Goal: Task Accomplishment & Management: Use online tool/utility

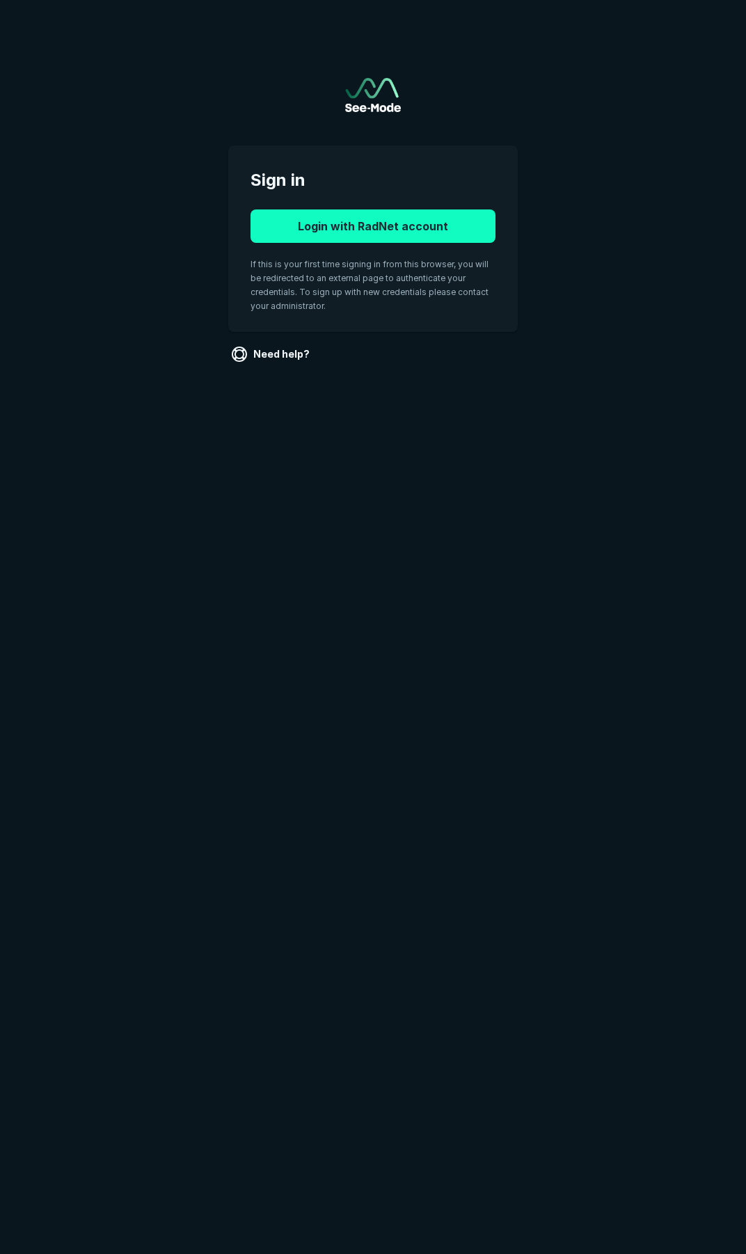
click at [336, 218] on button "Login with RadNet account" at bounding box center [373, 225] width 245 height 33
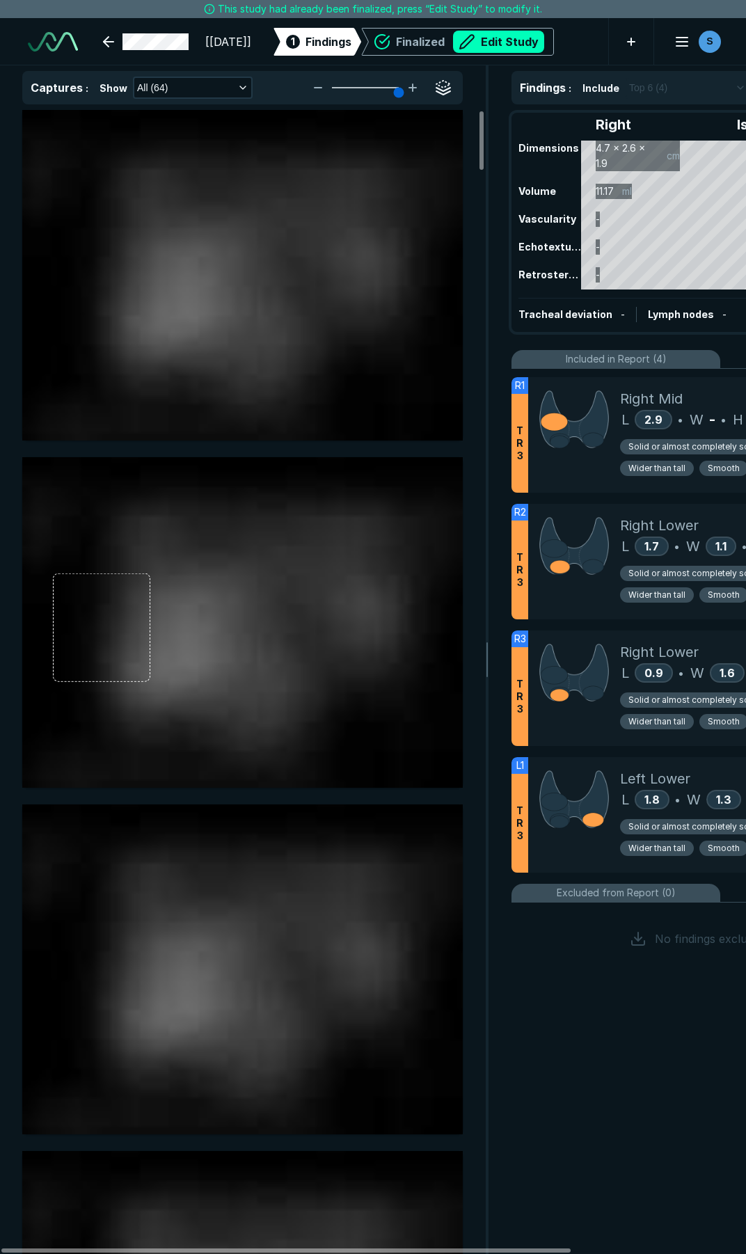
scroll to position [7108, 5146]
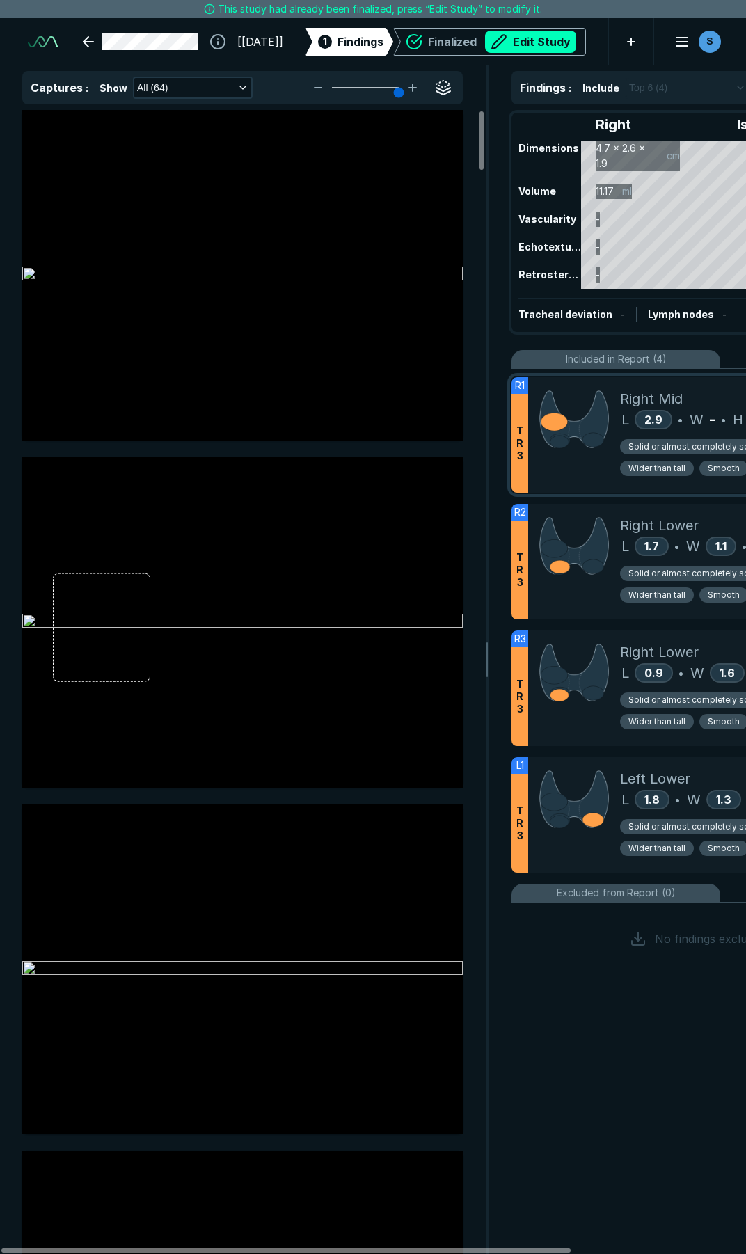
click at [570, 461] on div at bounding box center [574, 435] width 92 height 116
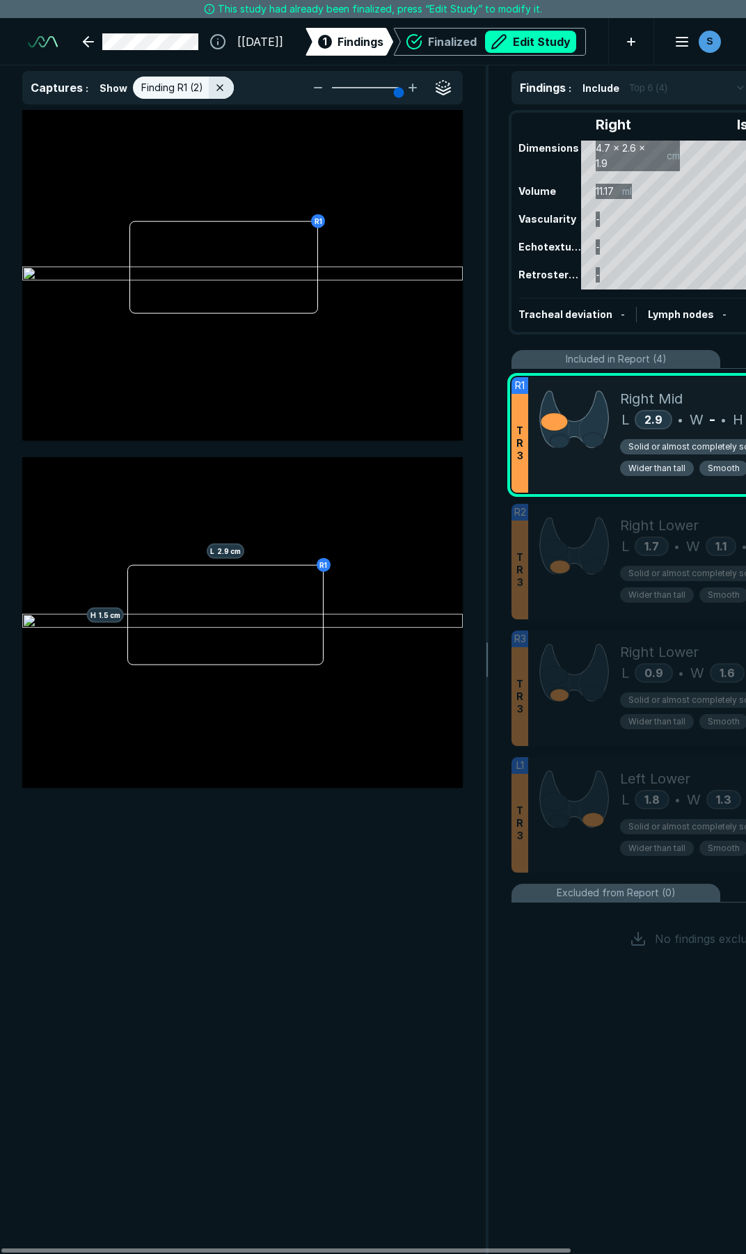
scroll to position [6785, 3749]
drag, startPoint x: 516, startPoint y: 43, endPoint x: 532, endPoint y: 70, distance: 30.9
click at [517, 45] on button "Edit Study" at bounding box center [530, 42] width 91 height 22
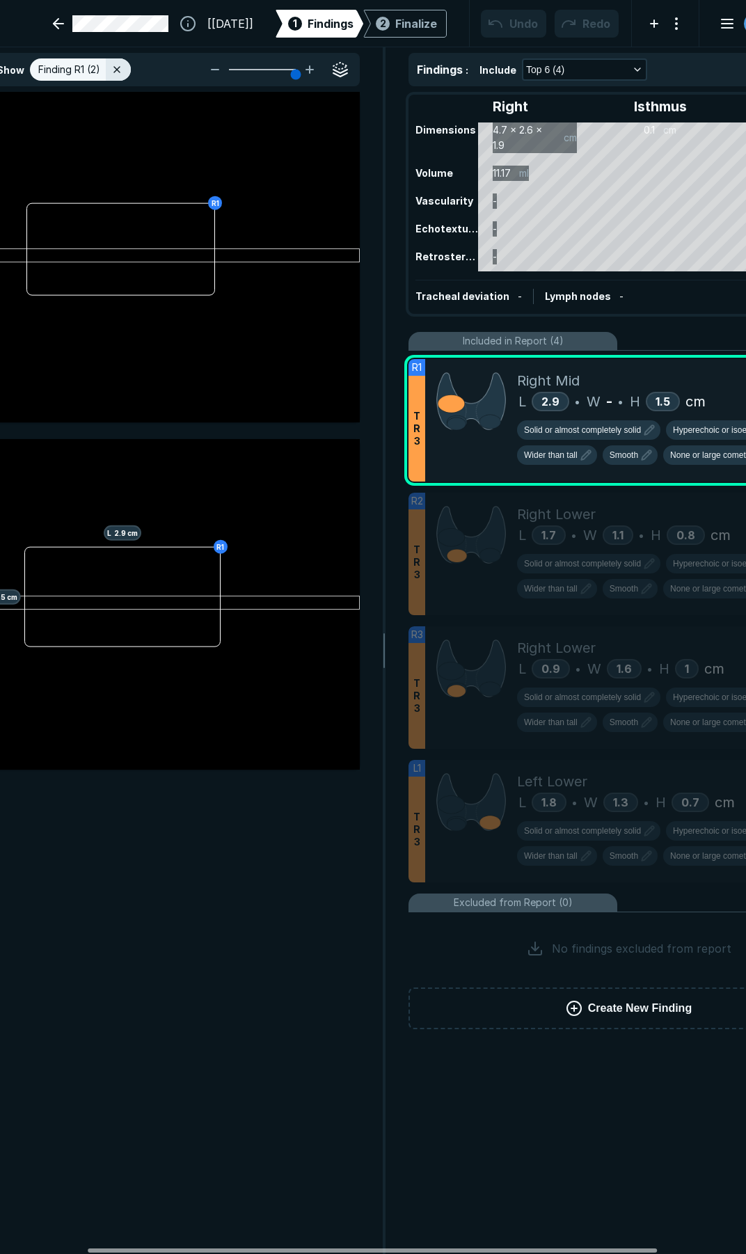
scroll to position [0, 81]
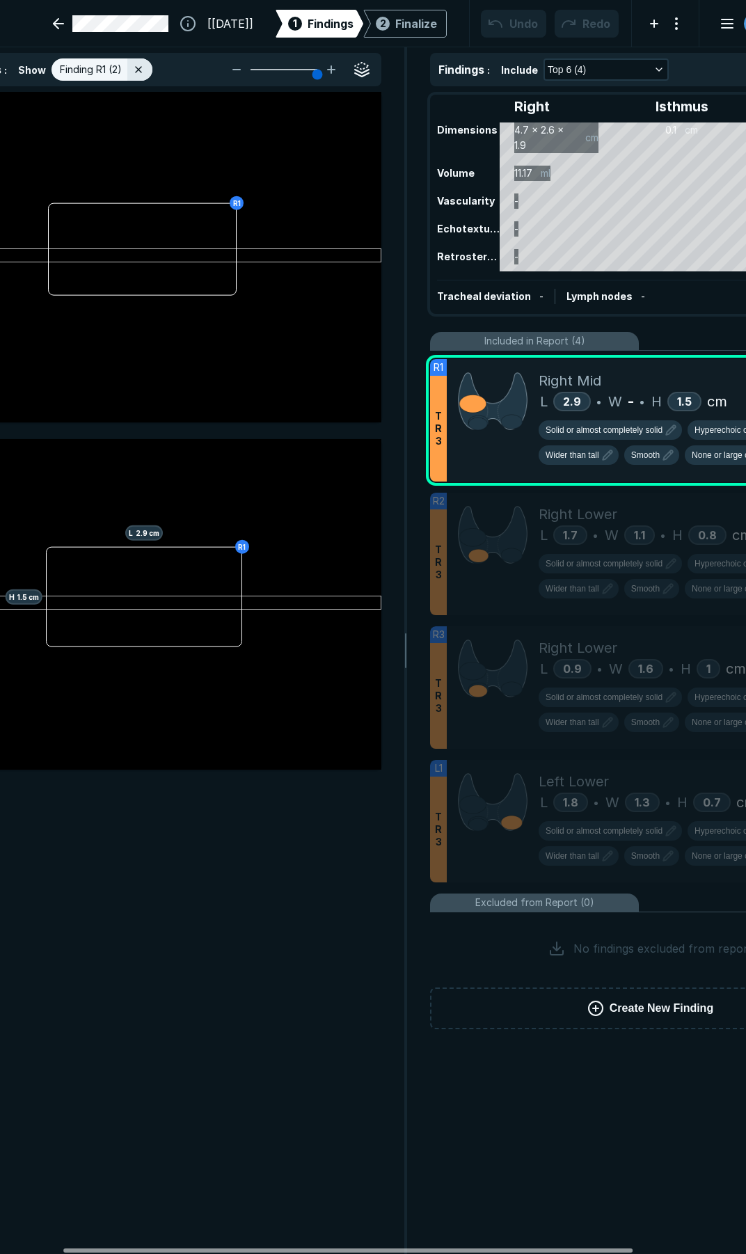
drag, startPoint x: 499, startPoint y: 1249, endPoint x: 561, endPoint y: 1252, distance: 62.0
click at [561, 1252] on div at bounding box center [347, 1251] width 569 height 4
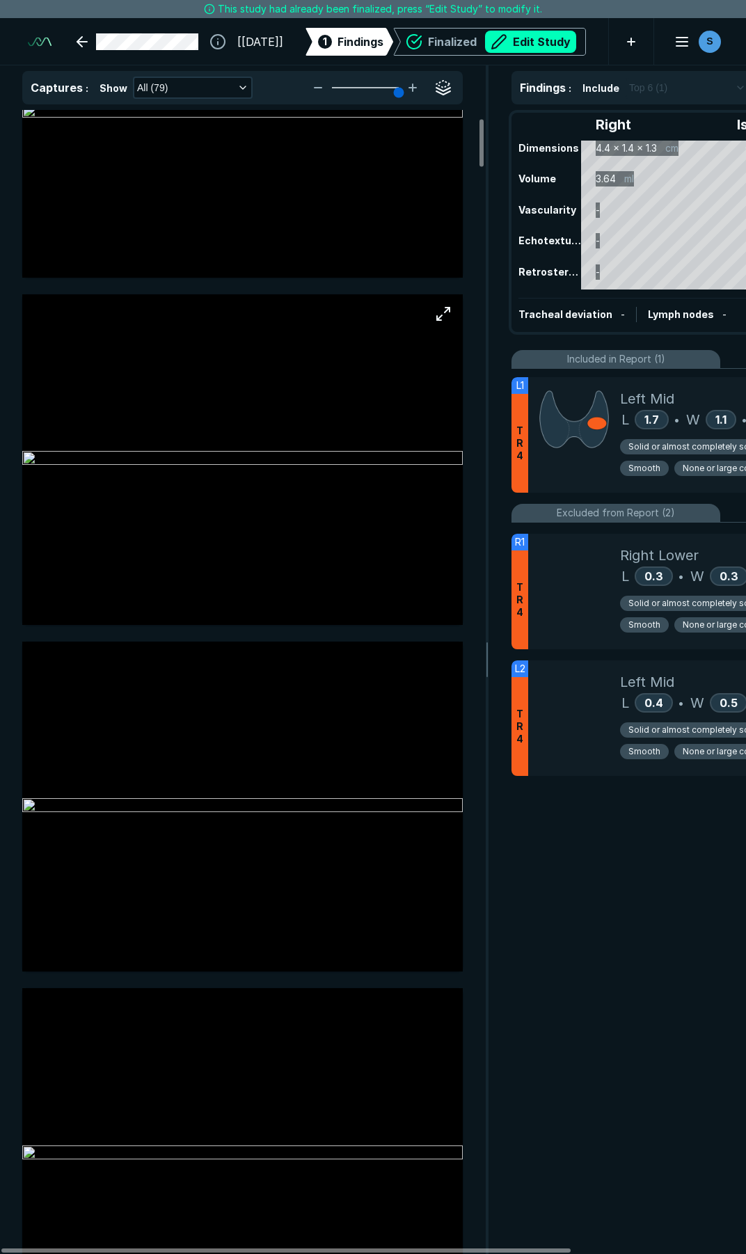
scroll to position [209, 0]
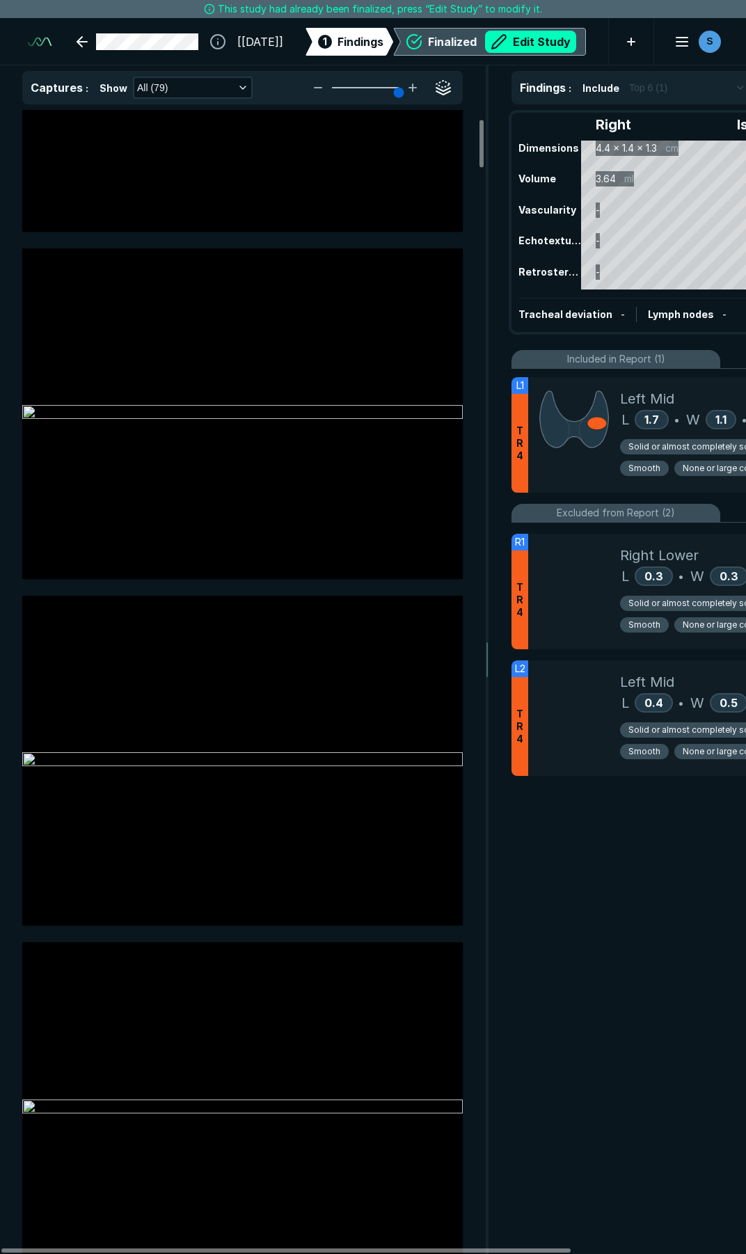
click at [523, 42] on button "Edit Study" at bounding box center [530, 42] width 91 height 22
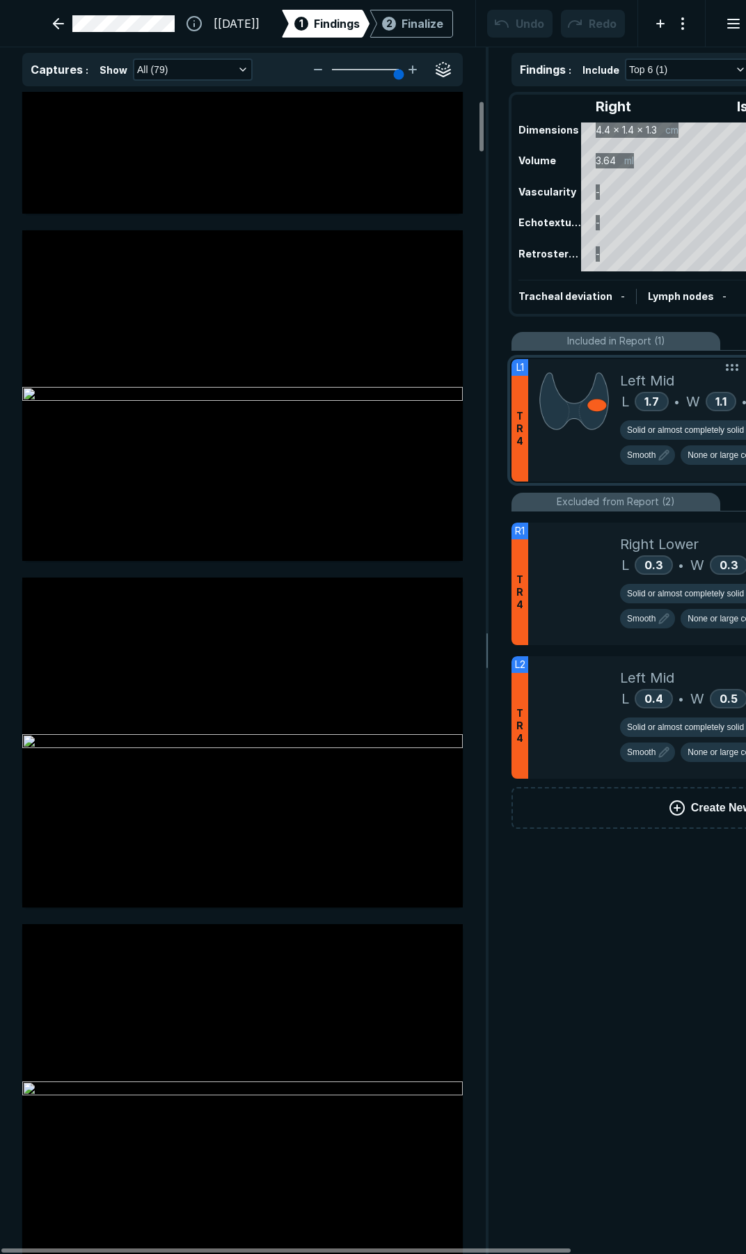
scroll to position [7189, 5146]
click at [562, 466] on div at bounding box center [574, 420] width 92 height 122
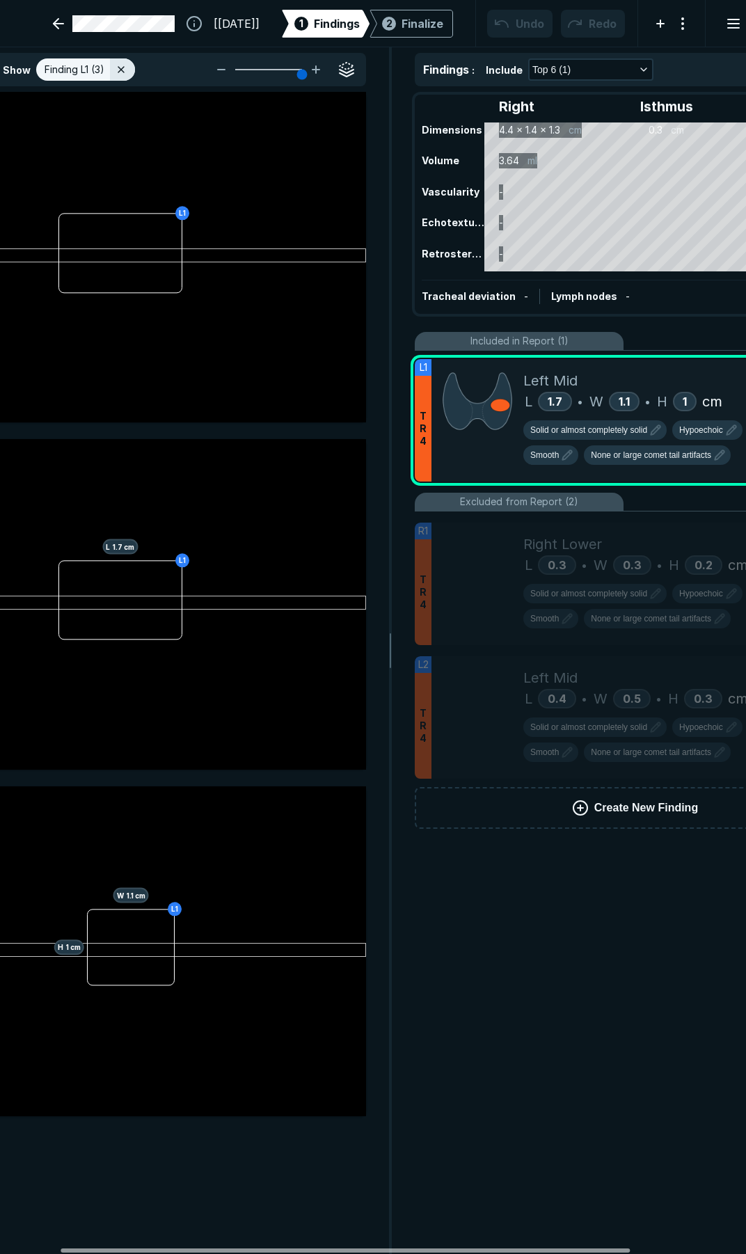
scroll to position [0, 76]
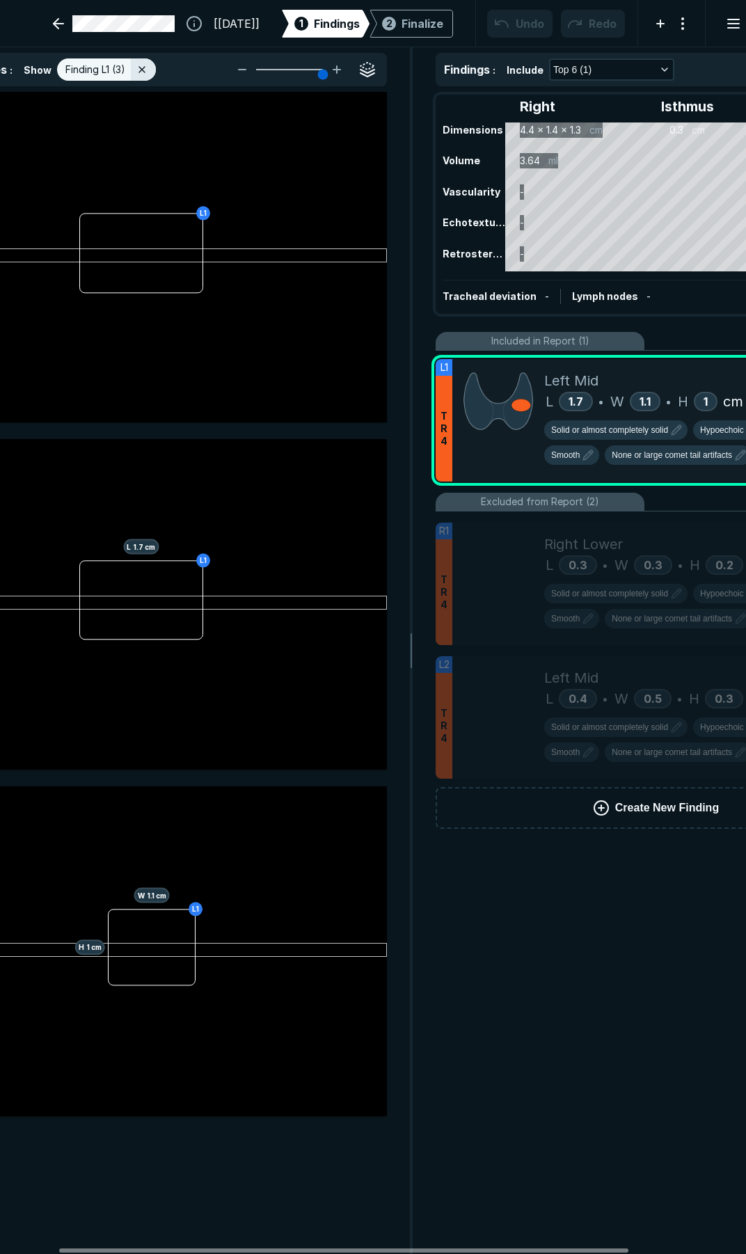
drag, startPoint x: 520, startPoint y: 1249, endPoint x: 660, endPoint y: 1187, distance: 153.6
click at [578, 1249] on div at bounding box center [343, 1251] width 569 height 4
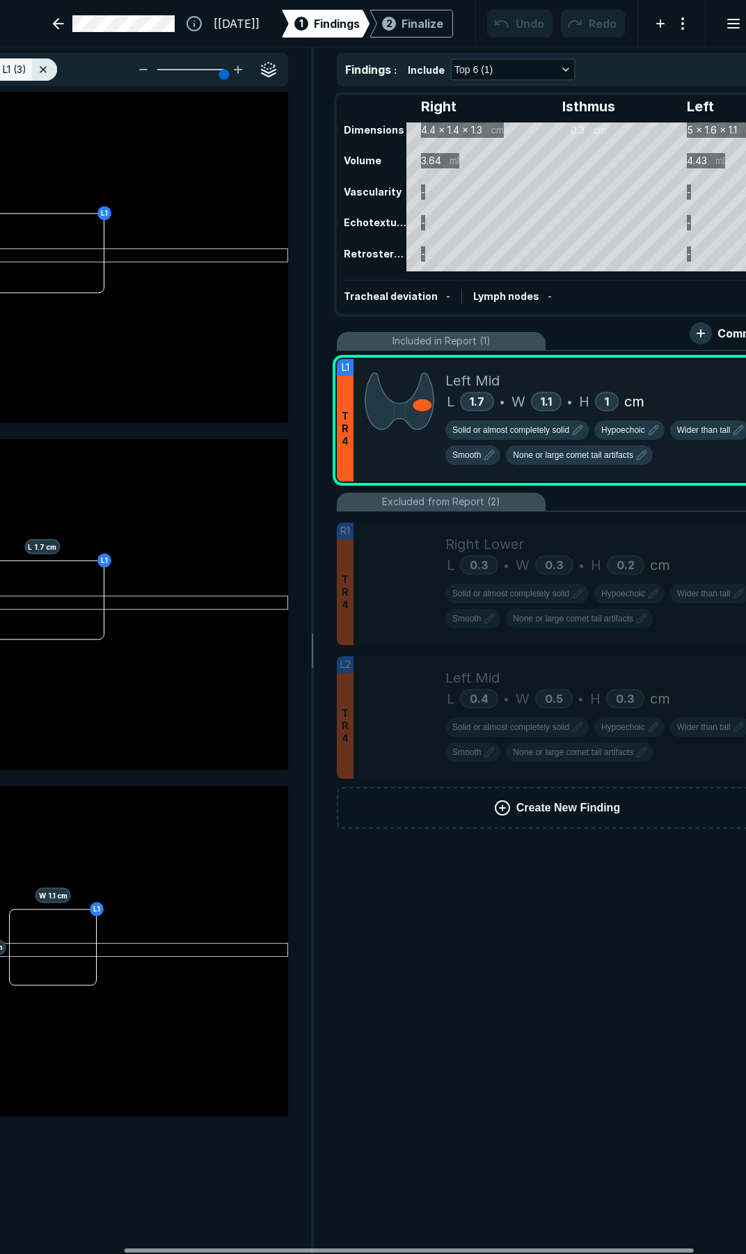
scroll to position [0, 184]
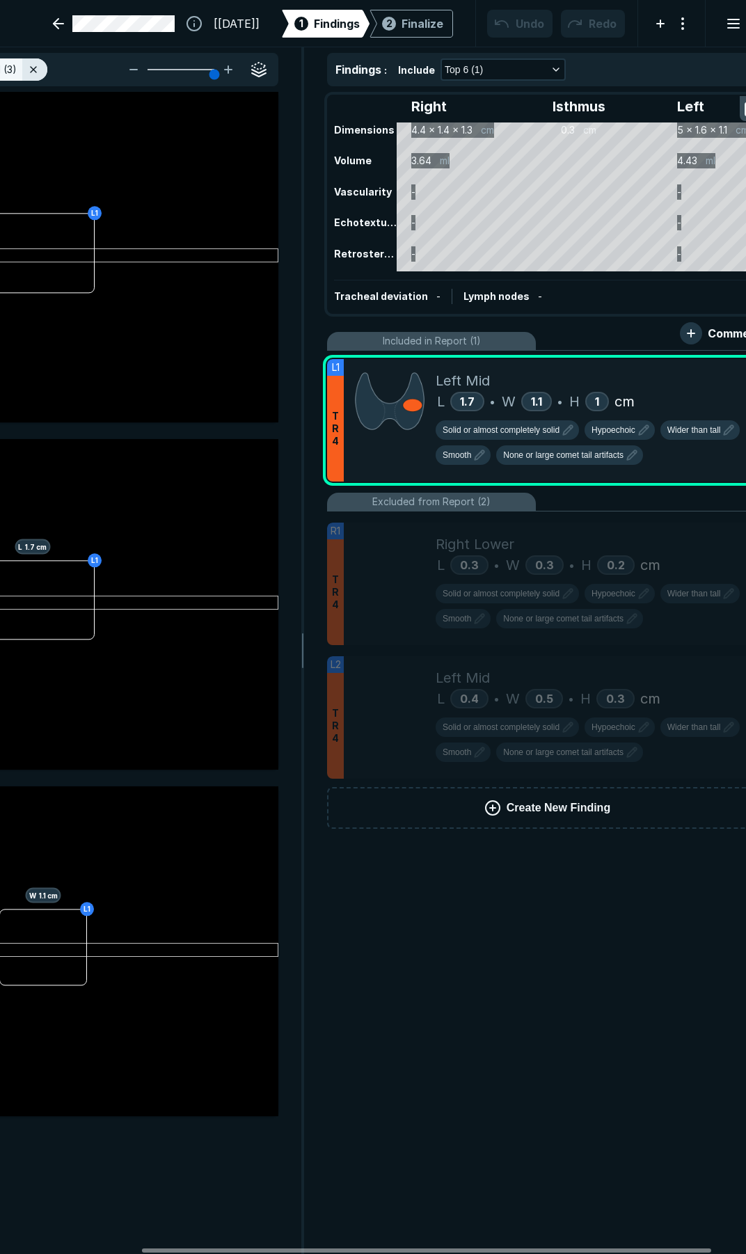
drag, startPoint x: 573, startPoint y: 1249, endPoint x: 651, endPoint y: 1212, distance: 85.9
click at [656, 1249] on div at bounding box center [426, 1251] width 569 height 4
click at [475, 455] on icon "button" at bounding box center [479, 455] width 17 height 17
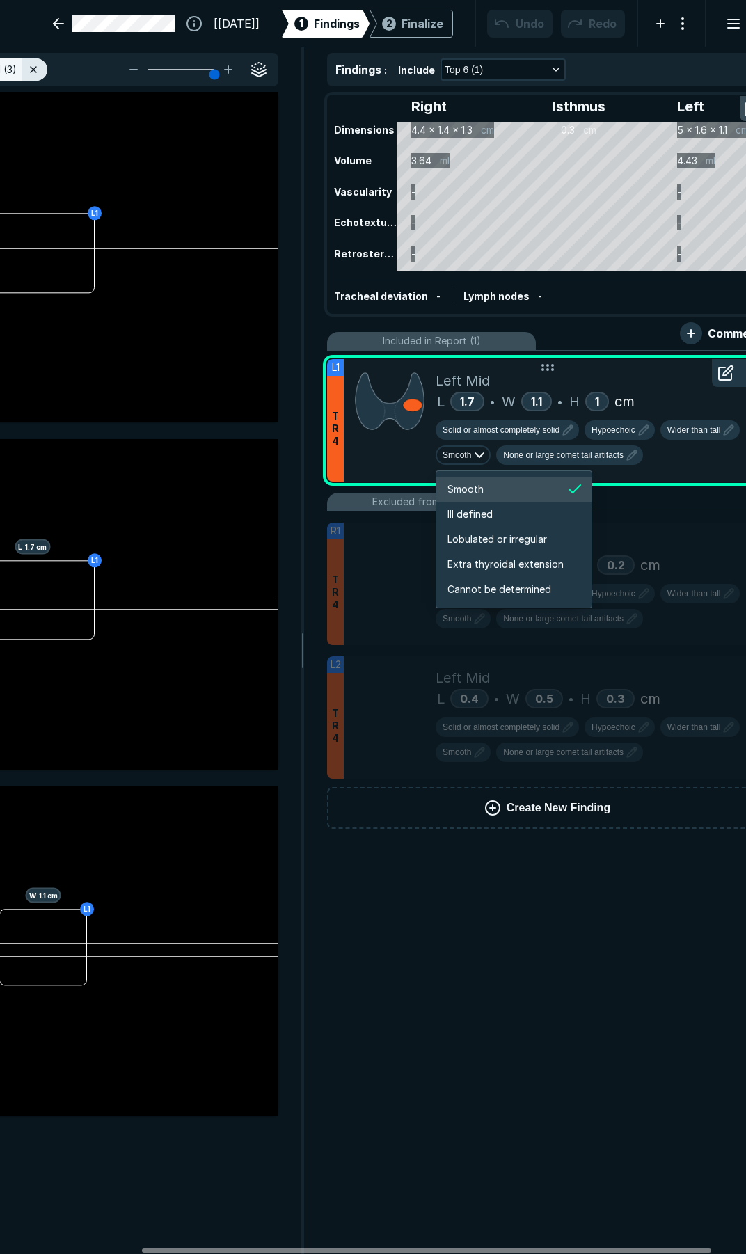
scroll to position [2322, 2475]
click at [486, 530] on li "Lobulated or irregular" at bounding box center [513, 539] width 155 height 25
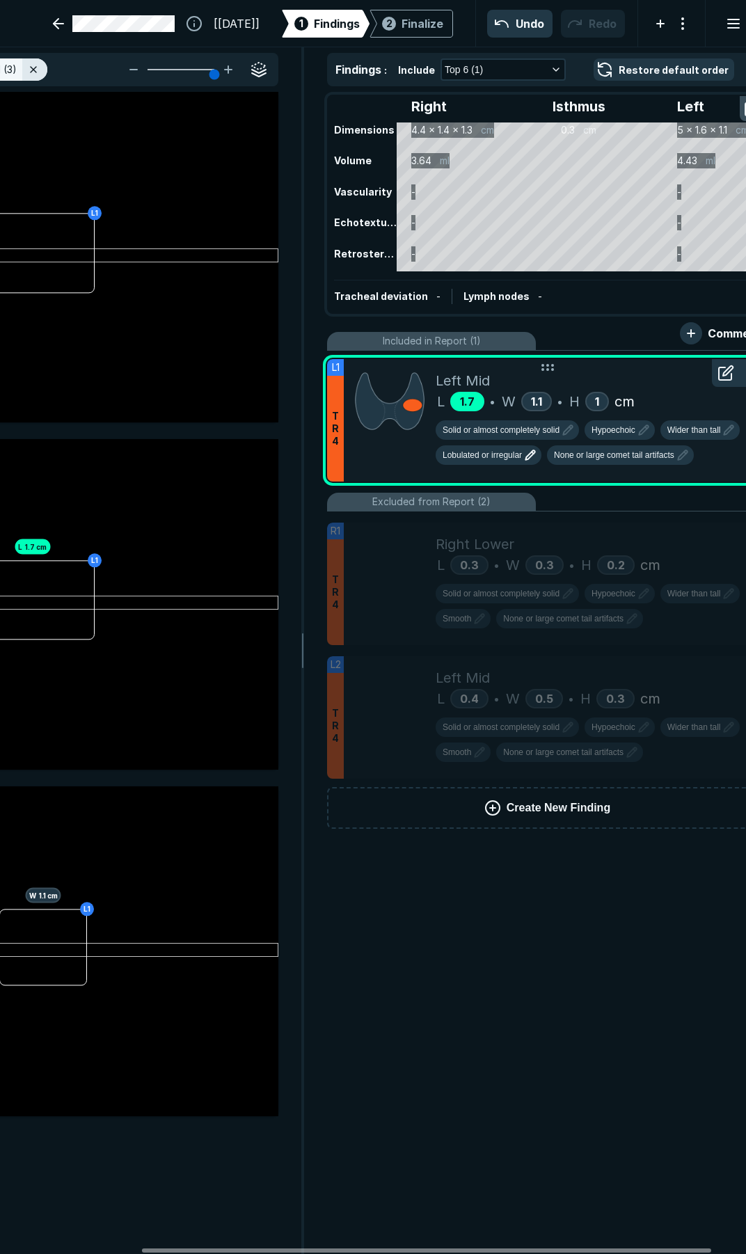
click at [462, 402] on span "1.7" at bounding box center [467, 402] width 15 height 14
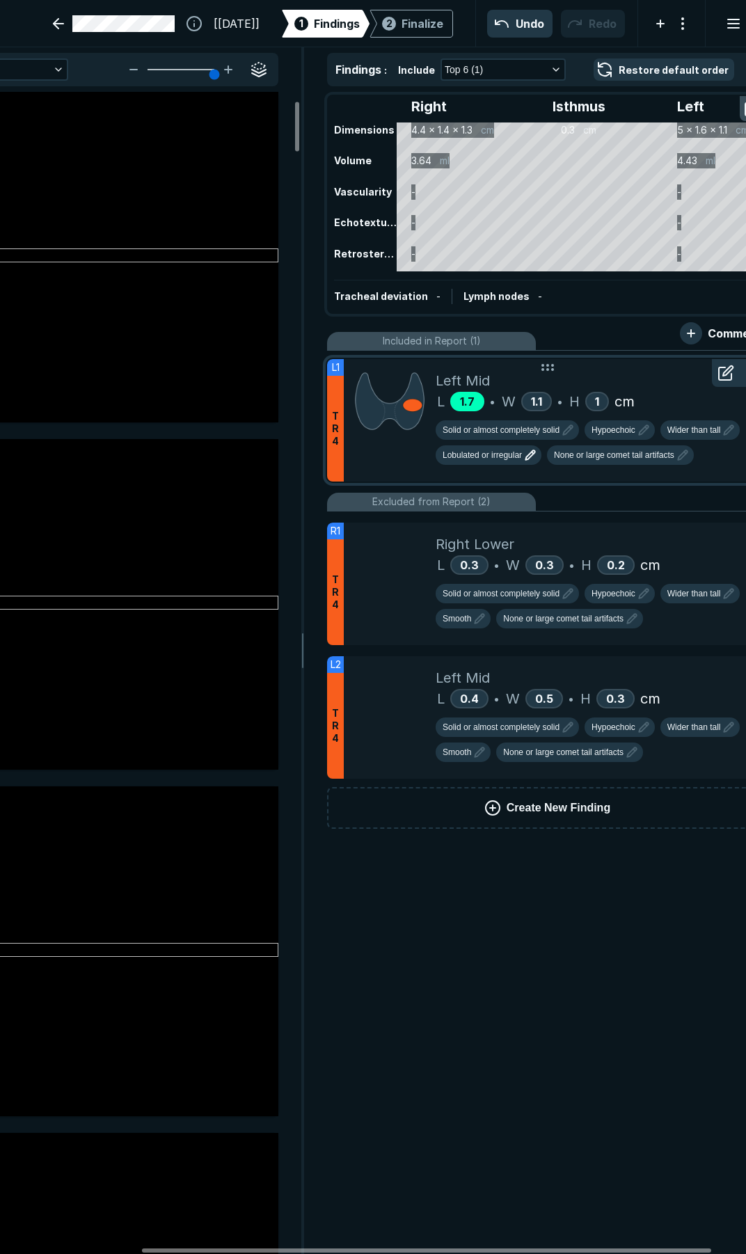
scroll to position [209, 0]
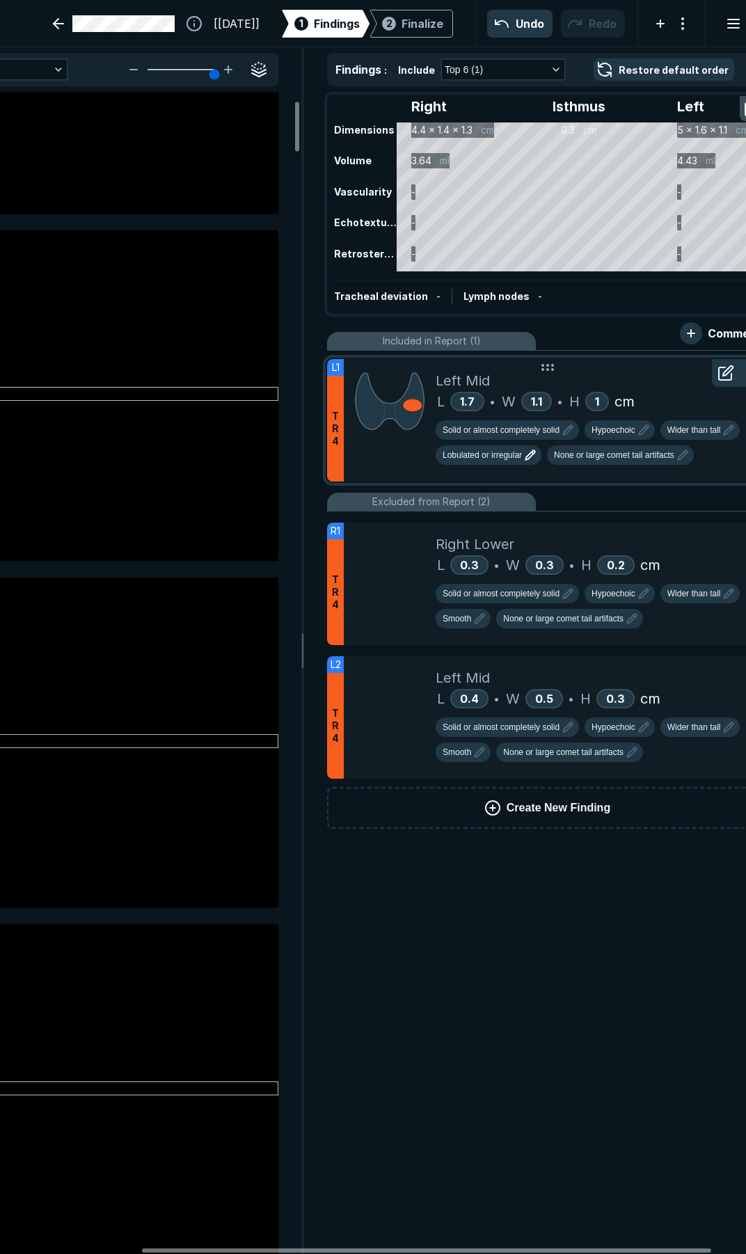
drag, startPoint x: 459, startPoint y: 397, endPoint x: 638, endPoint y: 372, distance: 180.6
click at [638, 372] on div "Left Mid" at bounding box center [596, 380] width 321 height 21
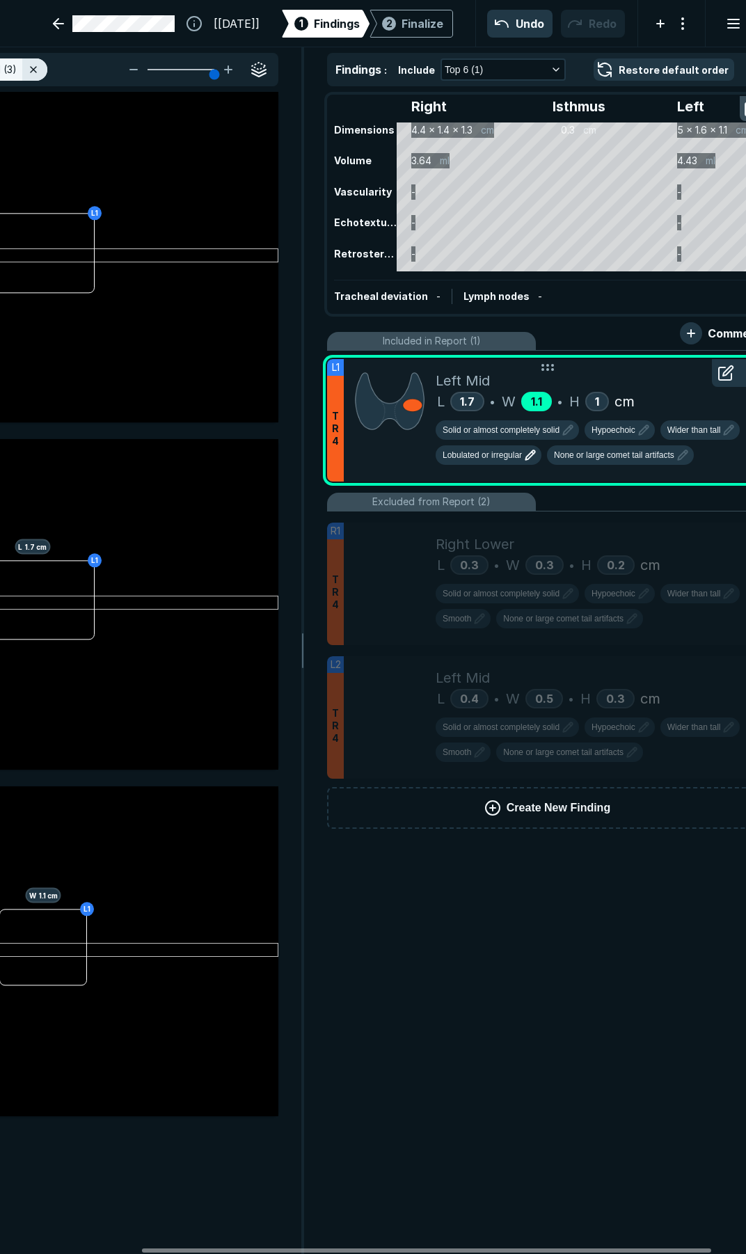
scroll to position [6866, 3749]
click at [719, 375] on icon at bounding box center [725, 373] width 13 height 13
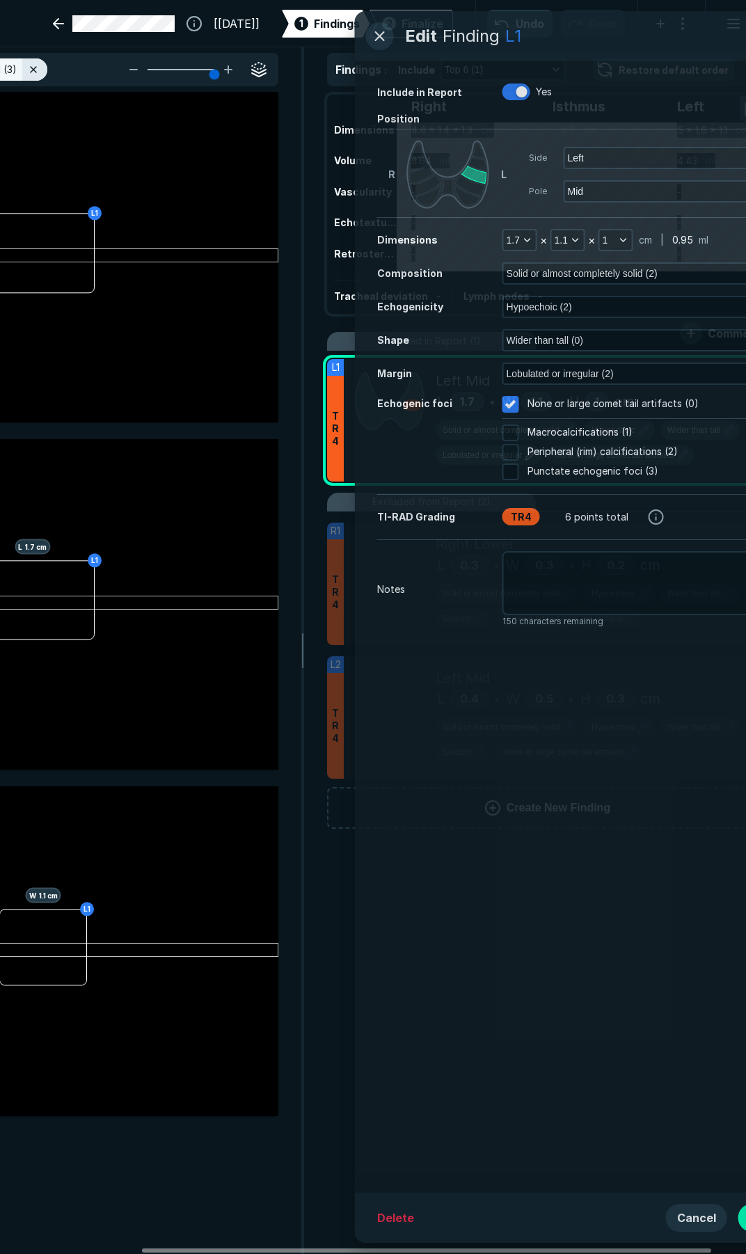
scroll to position [6628, 3570]
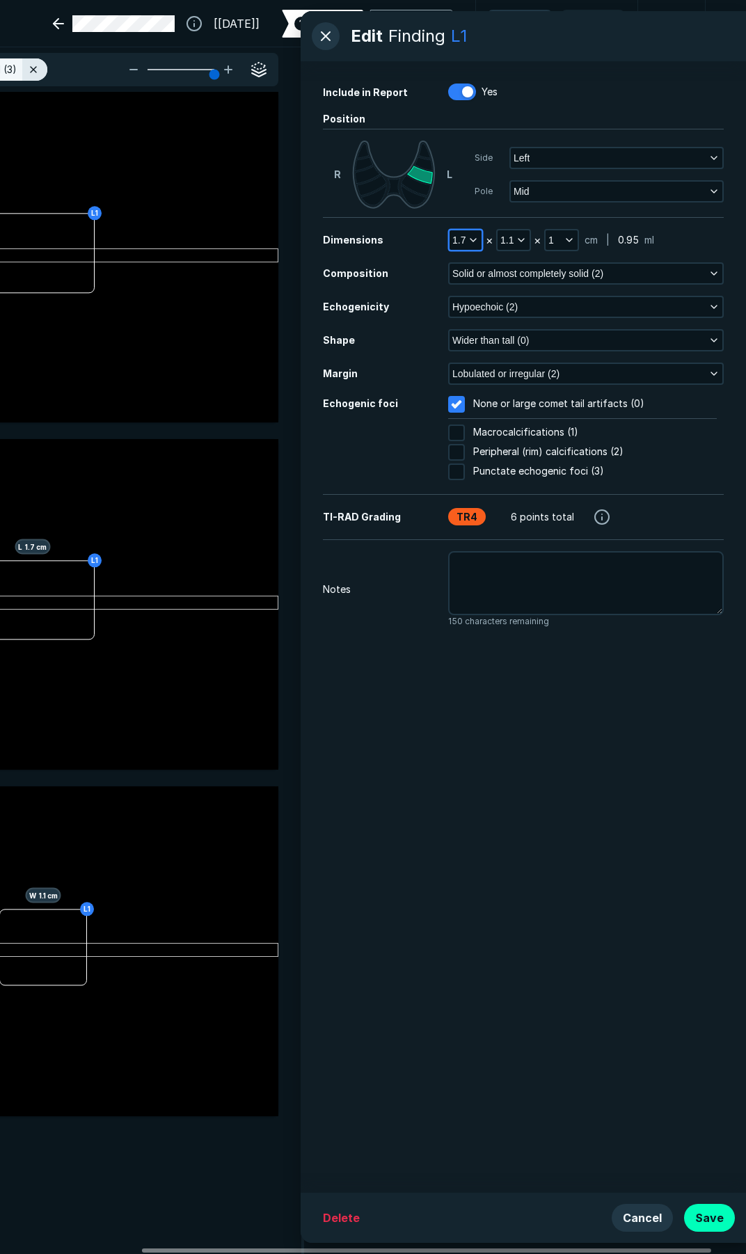
click at [470, 240] on icon "button" at bounding box center [473, 240] width 11 height 11
click at [475, 349] on input "text" at bounding box center [484, 353] width 54 height 19
type input "2.3"
click at [467, 388] on button "Done" at bounding box center [484, 385] width 57 height 22
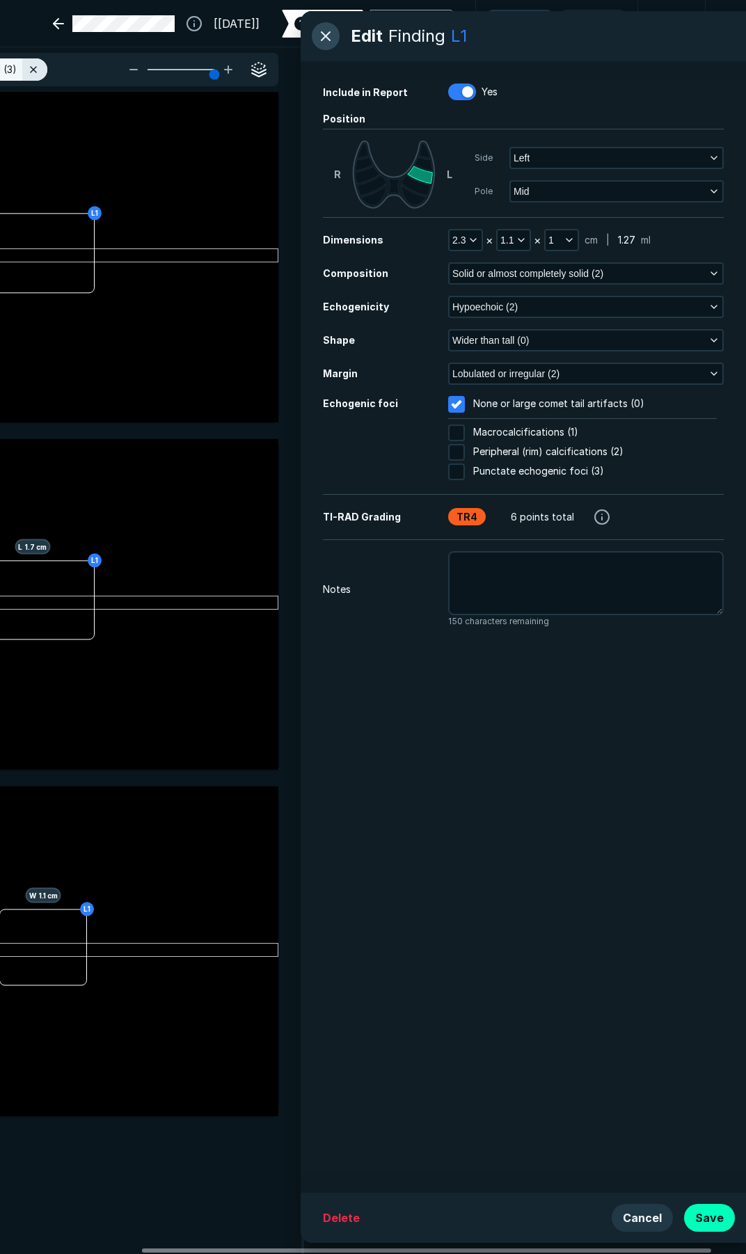
click at [326, 40] on button "button" at bounding box center [326, 36] width 28 height 28
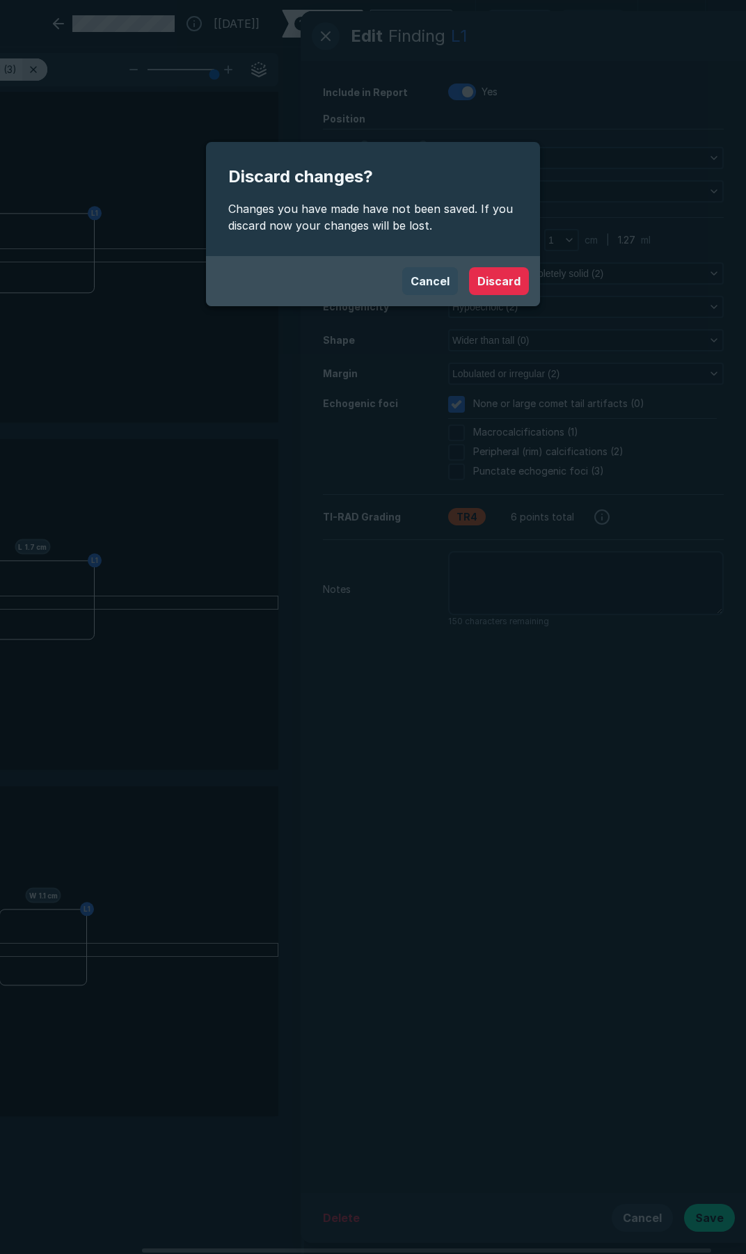
click at [432, 275] on button "Cancel" at bounding box center [430, 281] width 56 height 28
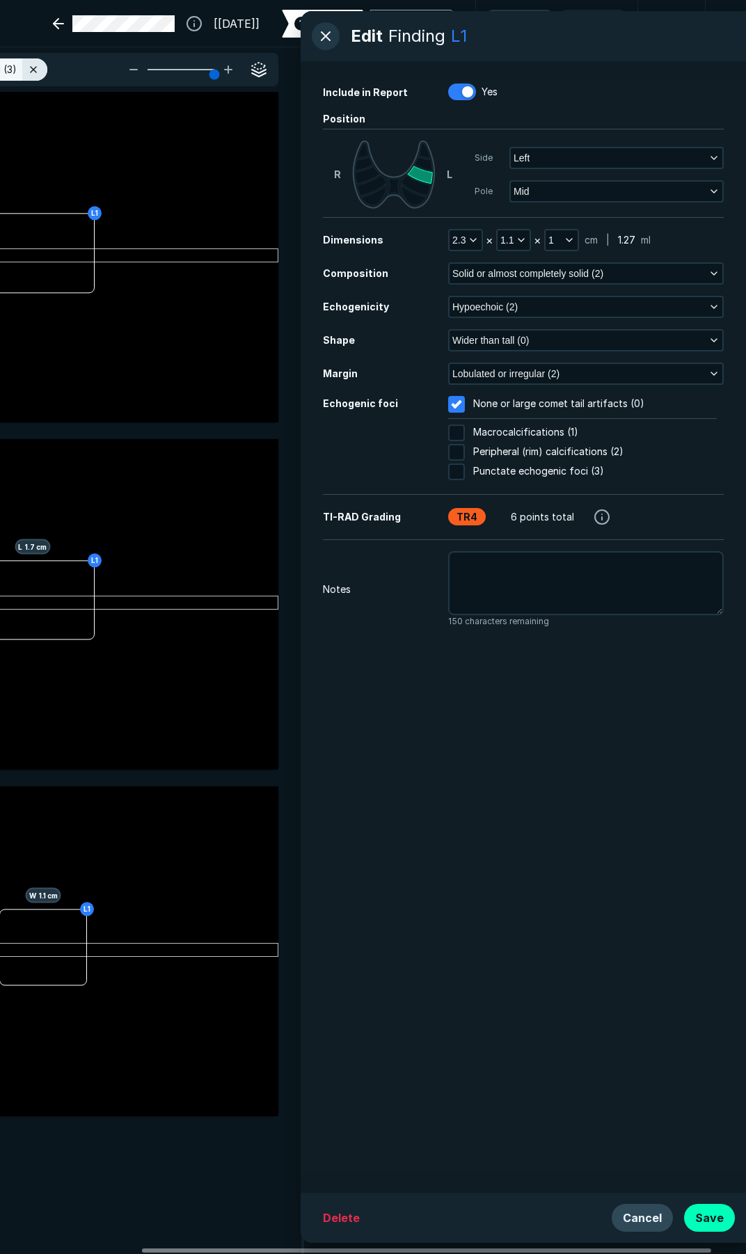
drag, startPoint x: 702, startPoint y: 1223, endPoint x: 697, endPoint y: 1205, distance: 18.1
click at [699, 1221] on button "Save" at bounding box center [709, 1218] width 51 height 28
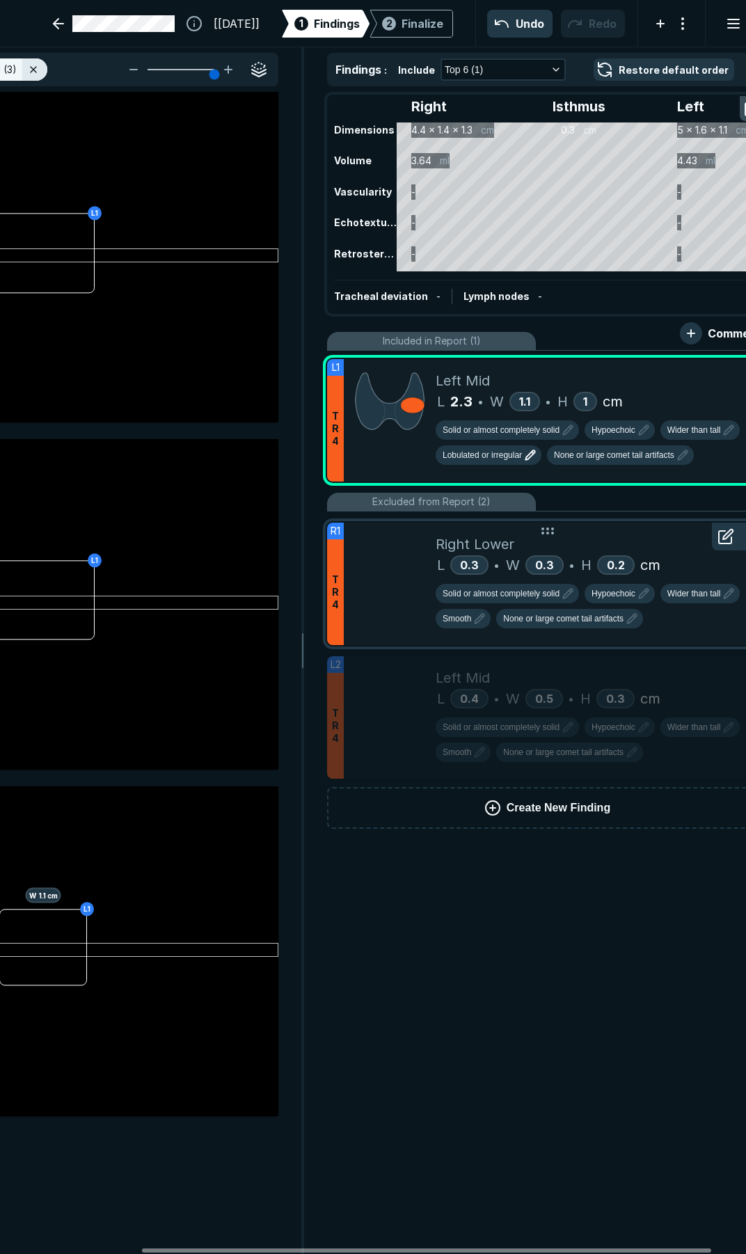
click at [411, 608] on div at bounding box center [390, 584] width 92 height 122
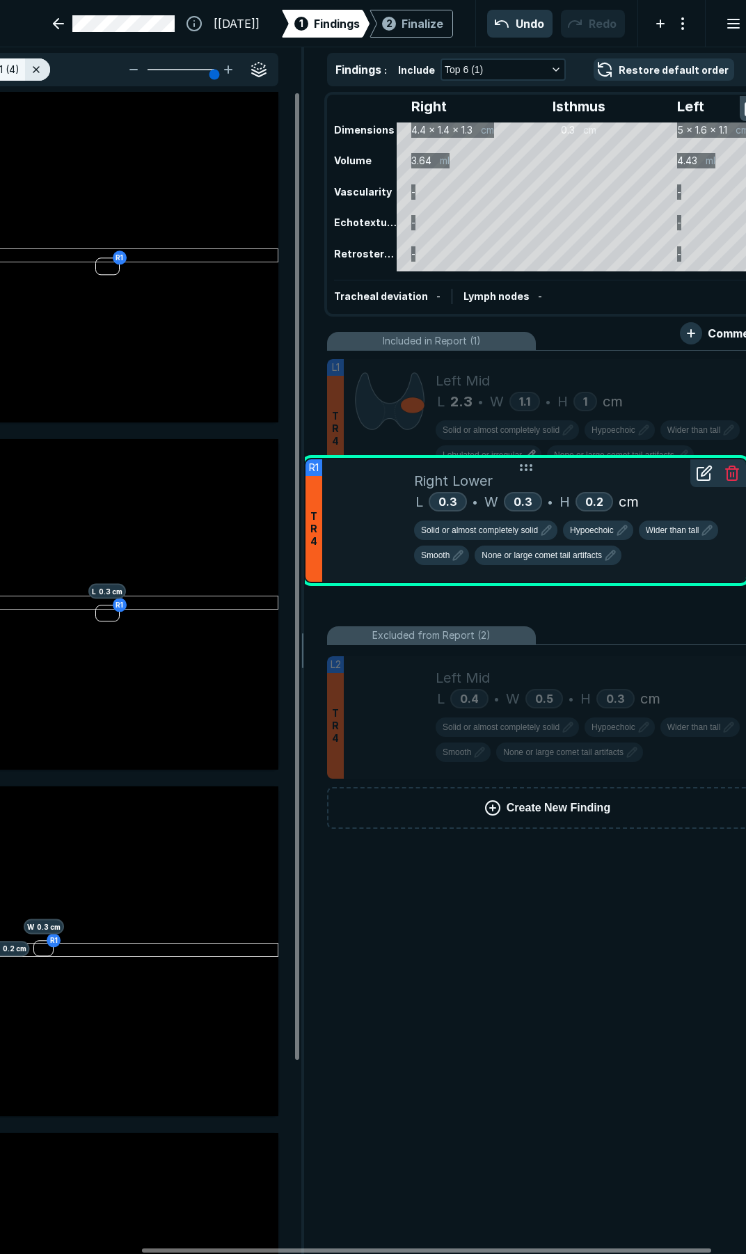
drag, startPoint x: 383, startPoint y: 617, endPoint x: 381, endPoint y: 554, distance: 63.3
click at [381, 554] on div at bounding box center [368, 520] width 92 height 122
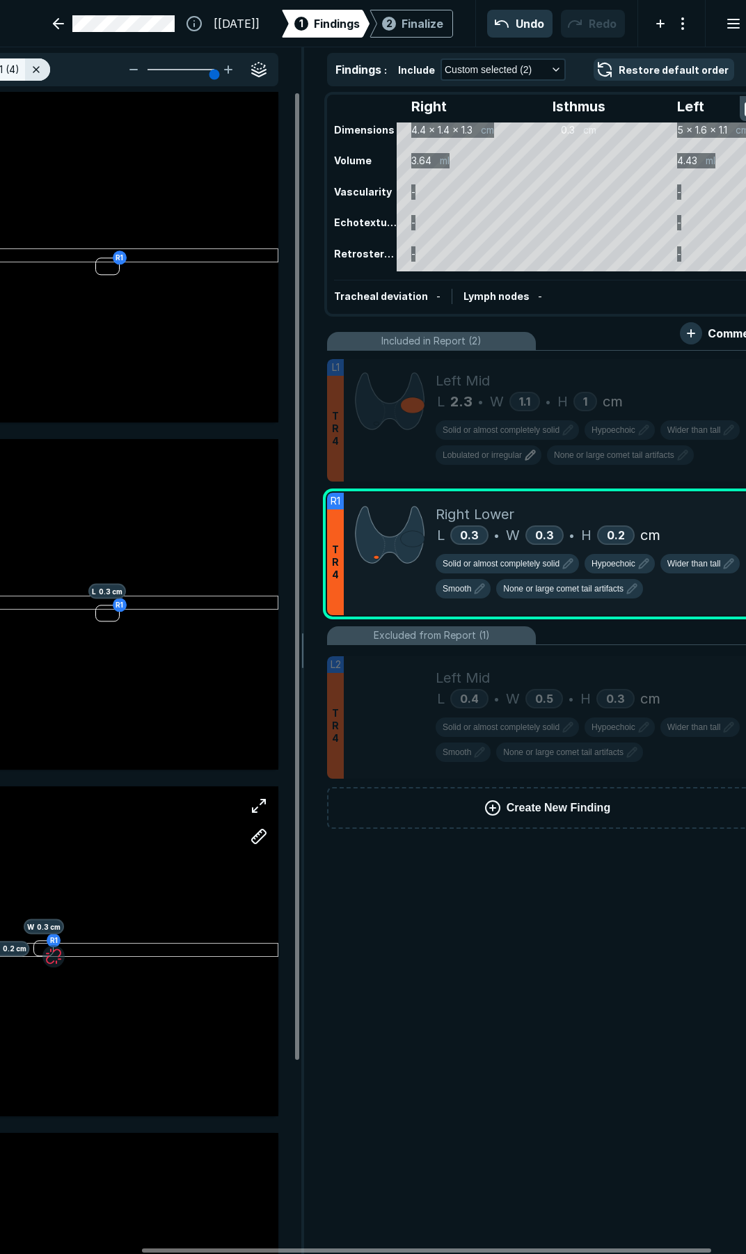
click at [117, 954] on div "R1 H 0.2 cm W 0.3 cm" at bounding box center [58, 951] width 441 height 331
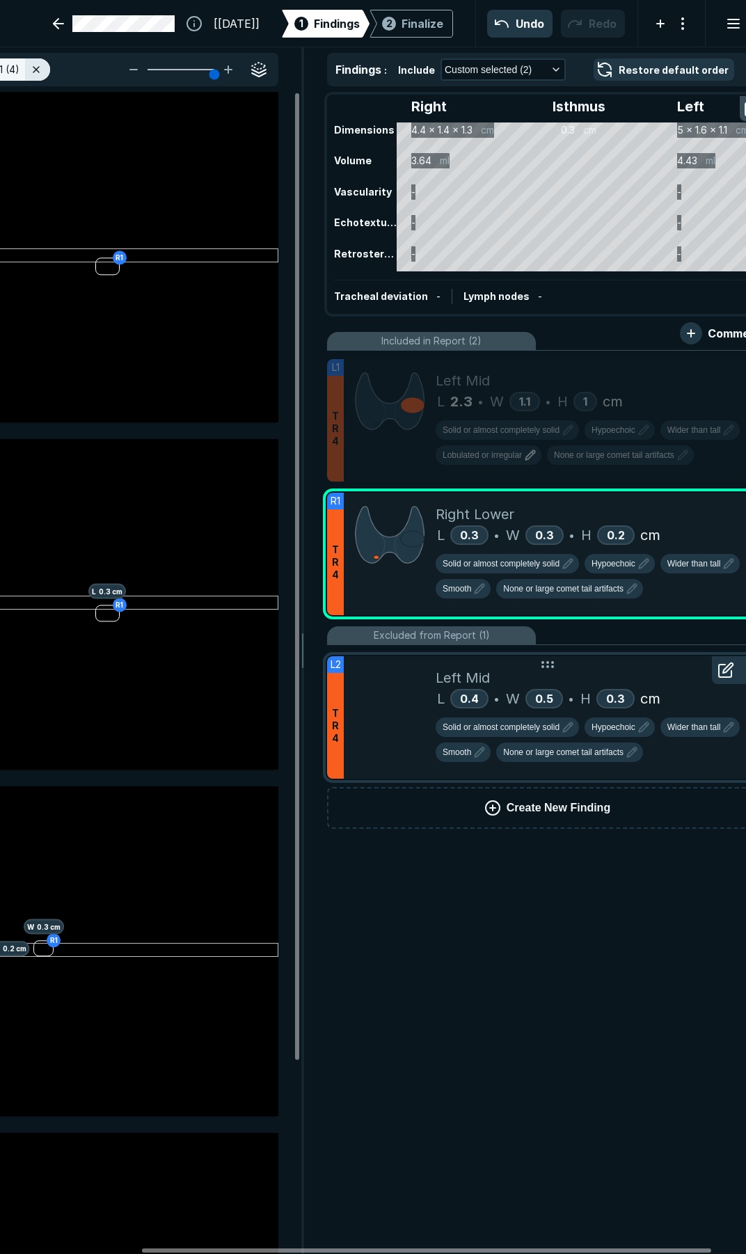
click at [393, 747] on div at bounding box center [390, 717] width 92 height 122
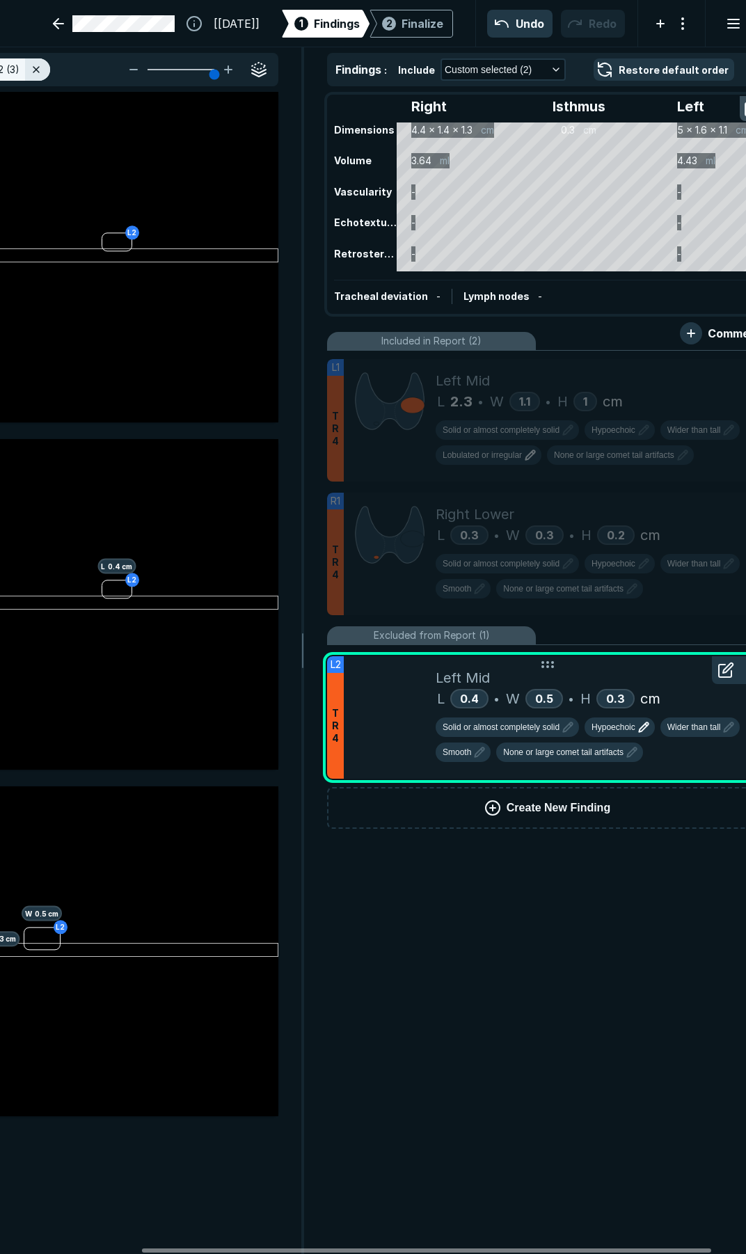
click at [607, 733] on span "Hypoechoic" at bounding box center [614, 727] width 44 height 13
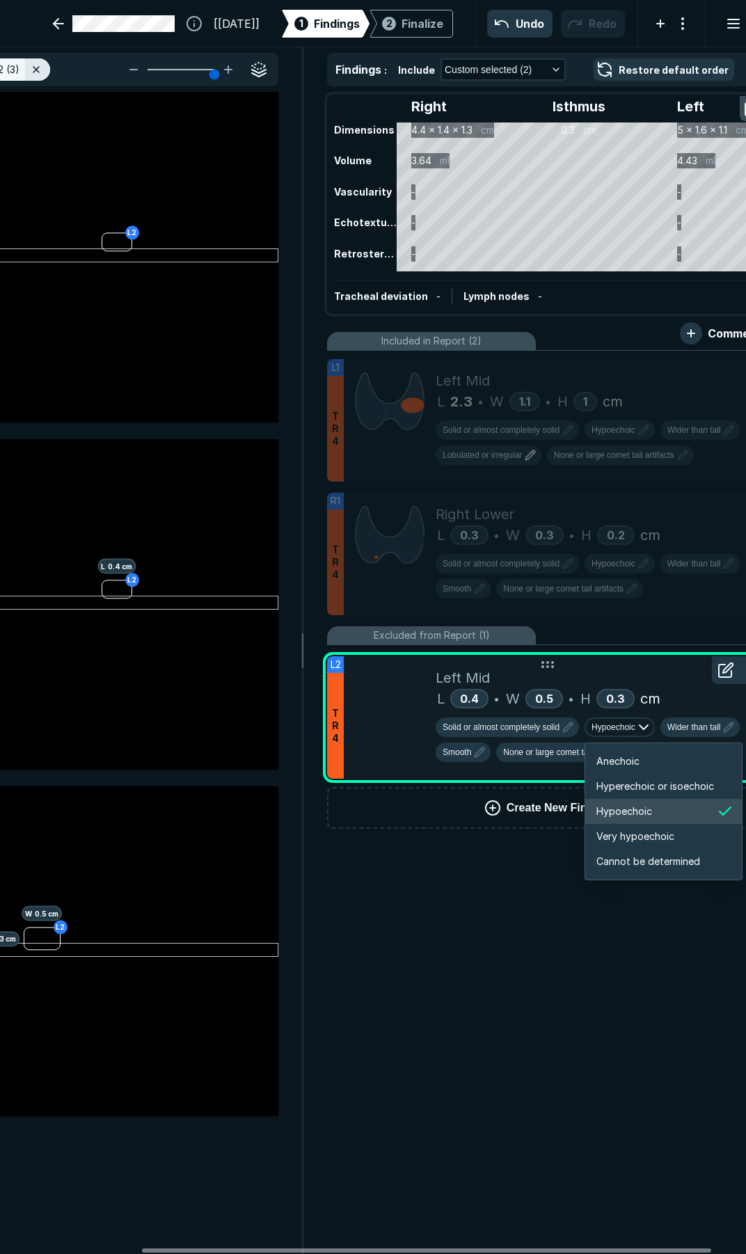
scroll to position [2322, 2494]
click at [629, 786] on span "Hyperechoic or isoechoic" at bounding box center [655, 786] width 118 height 15
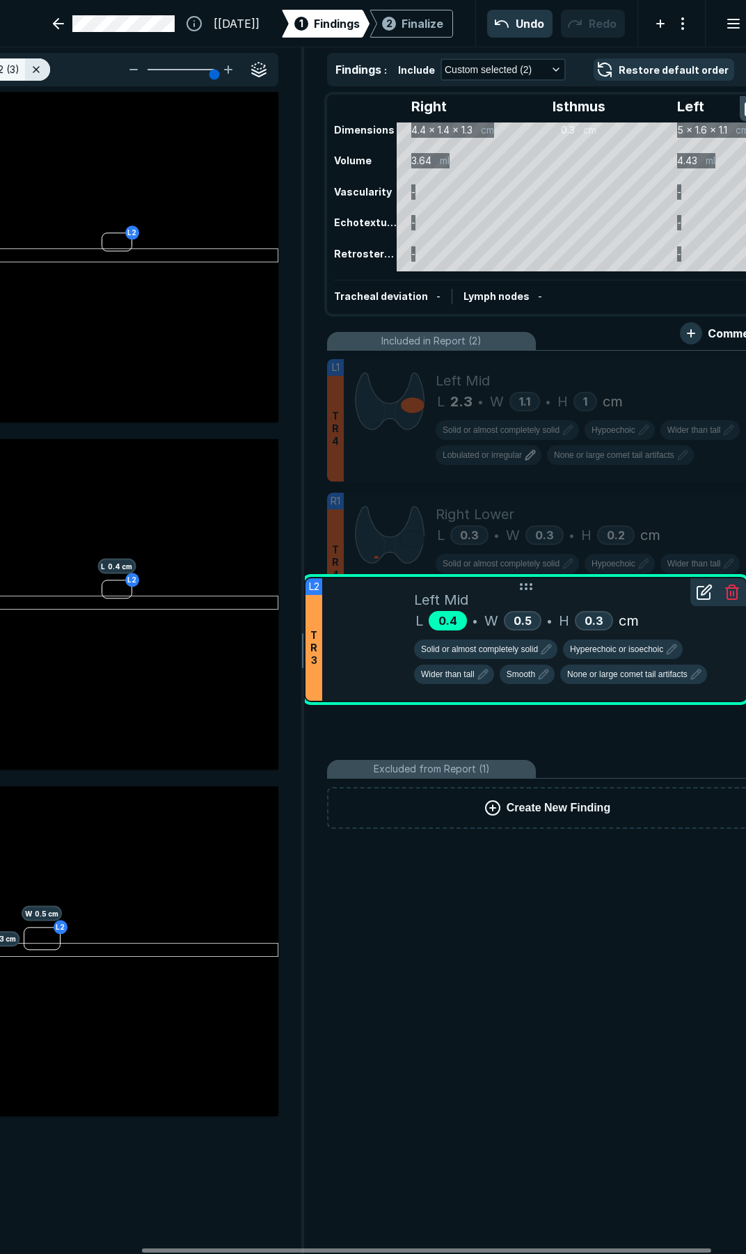
drag, startPoint x: 411, startPoint y: 754, endPoint x: 459, endPoint y: 675, distance: 92.1
click at [459, 675] on div "L2 T R 3 Left Mid L 0.4 • W 0.5 • H 0.3 cm Solid or almost completely solid Hyp…" at bounding box center [526, 639] width 441 height 122
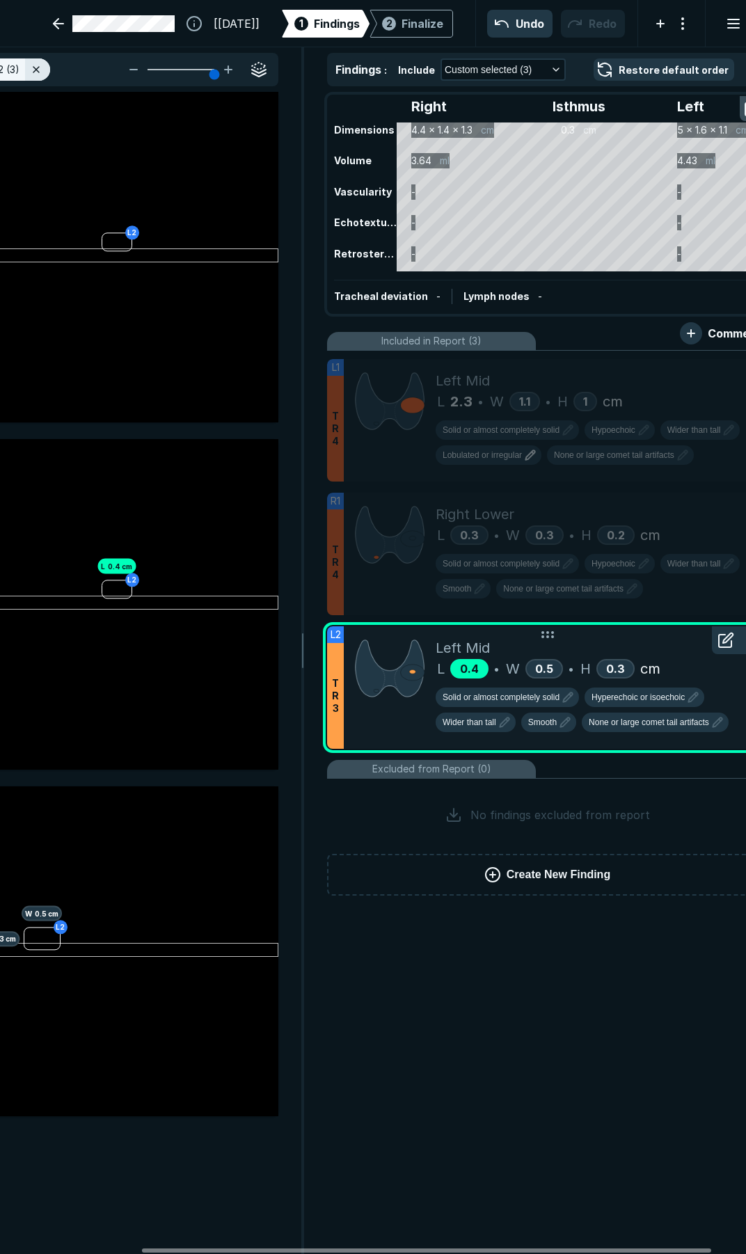
scroll to position [5465, 3749]
click at [402, 26] on div "Finalize" at bounding box center [423, 23] width 42 height 17
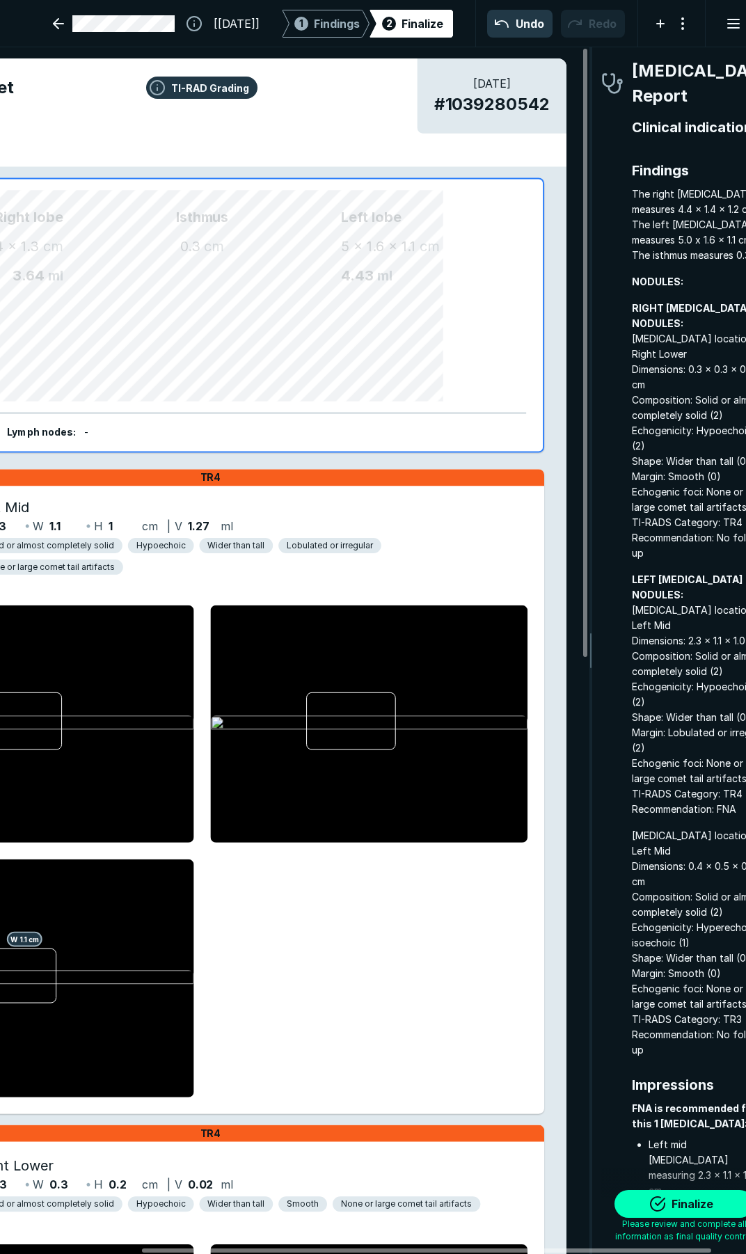
scroll to position [7139, 2515]
click at [676, 1210] on button "Finalize" at bounding box center [684, 1204] width 139 height 28
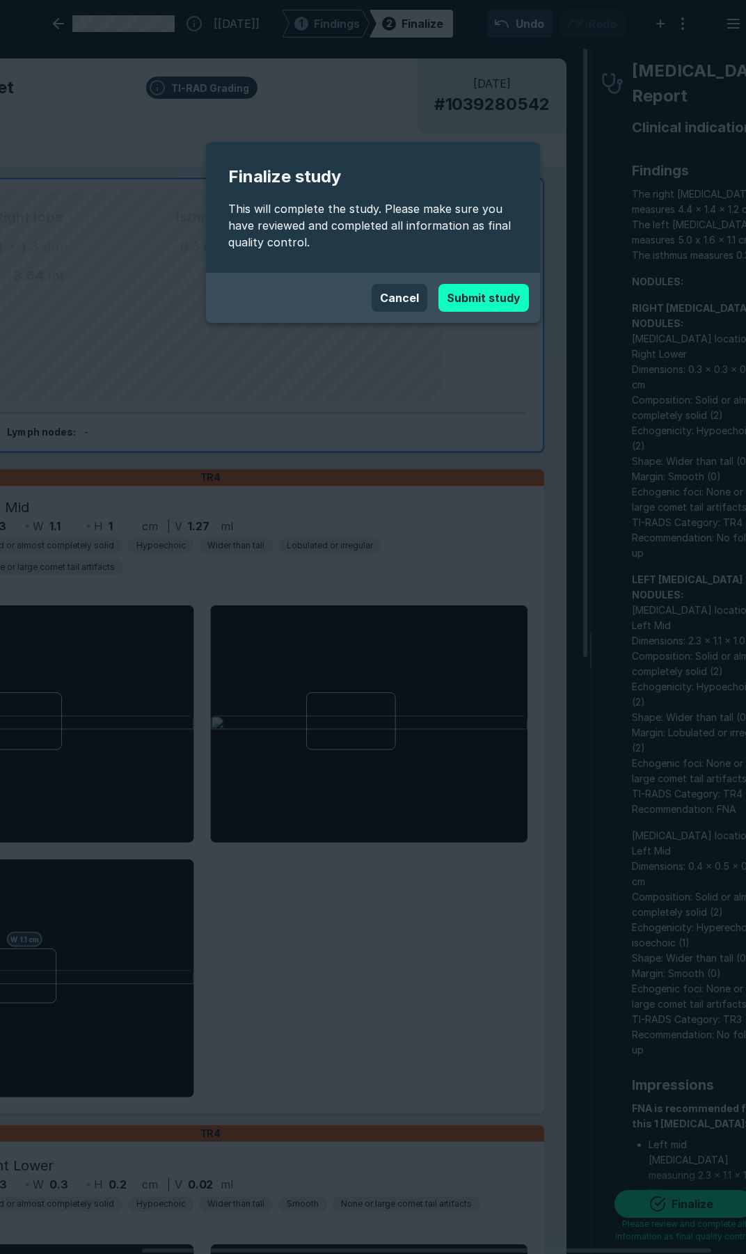
click at [476, 303] on button "Submit study" at bounding box center [483, 298] width 90 height 28
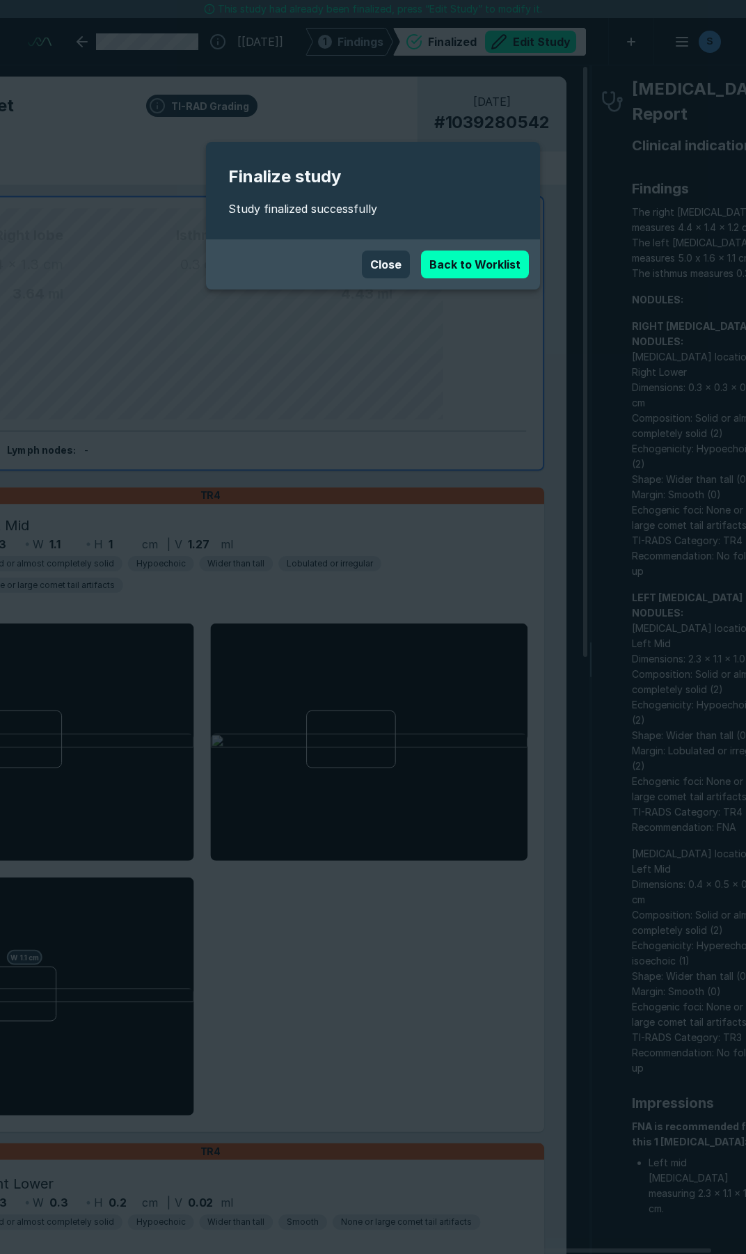
scroll to position [7108, 5146]
click at [378, 264] on button "Close" at bounding box center [386, 265] width 48 height 28
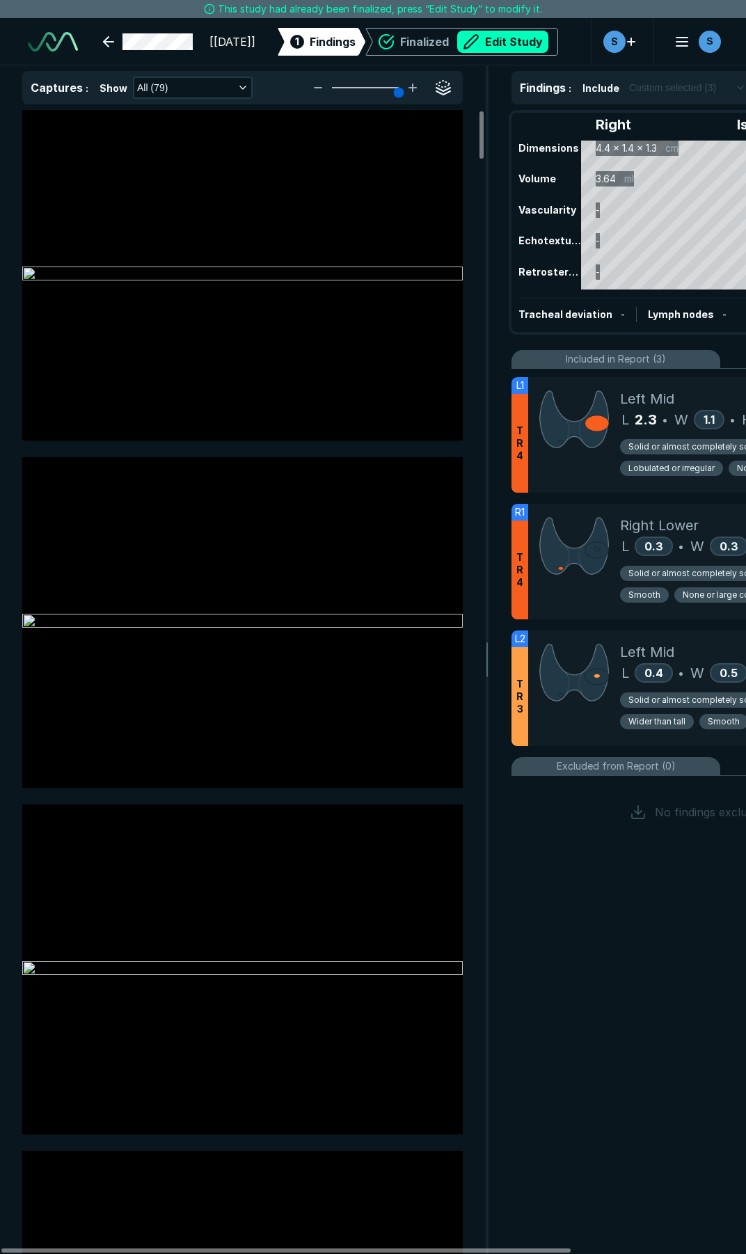
scroll to position [7108, 5146]
click at [410, 39] on div "Finalized Edit Study" at bounding box center [472, 42] width 173 height 28
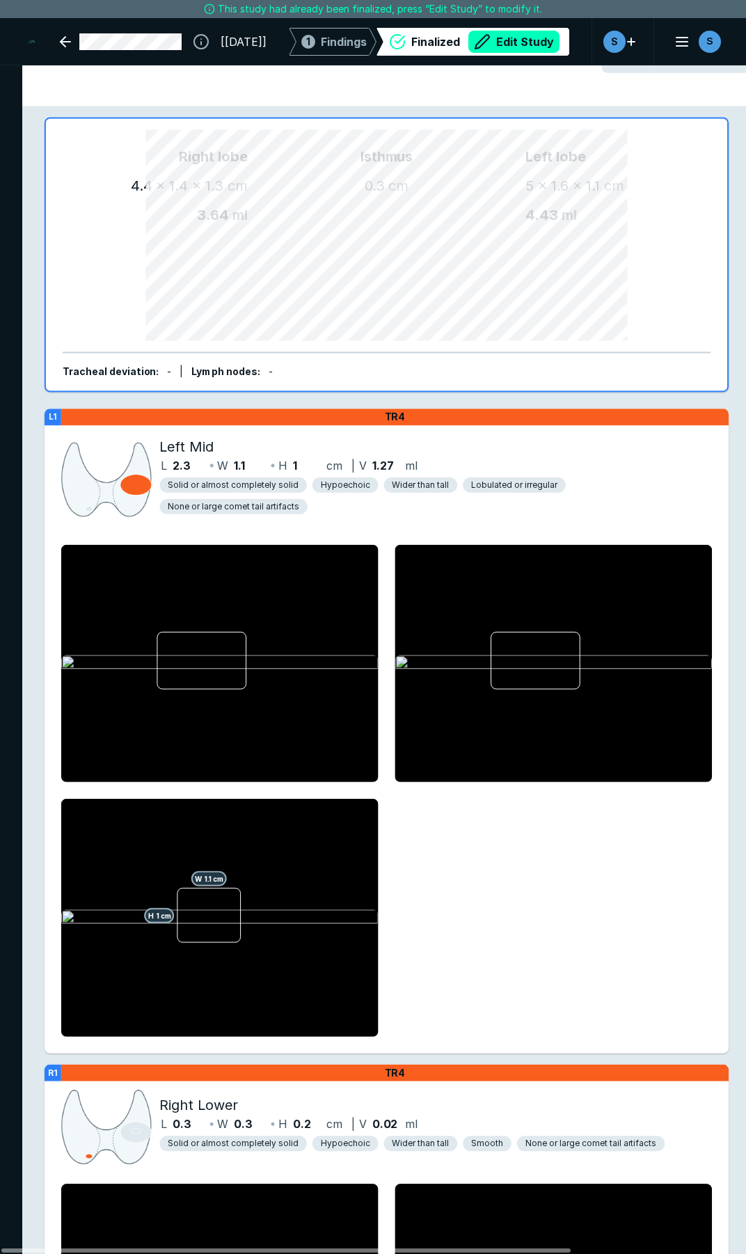
scroll to position [18, 0]
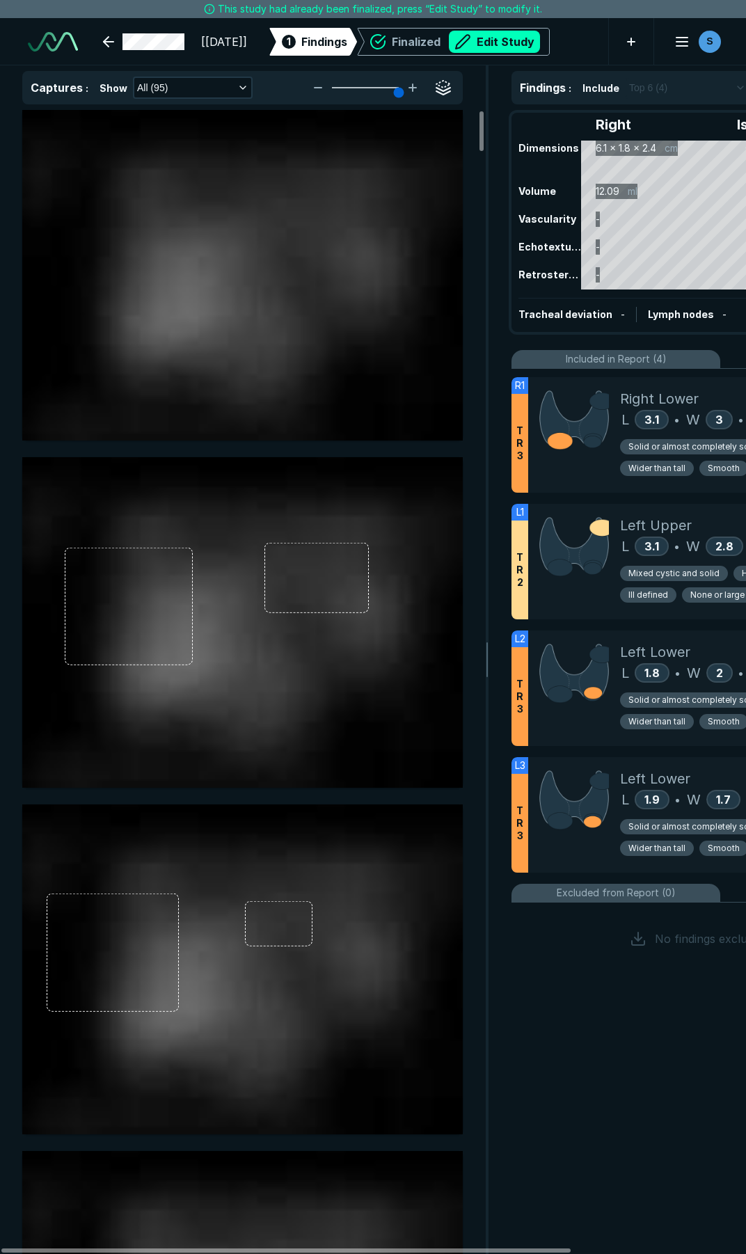
scroll to position [2734, 3759]
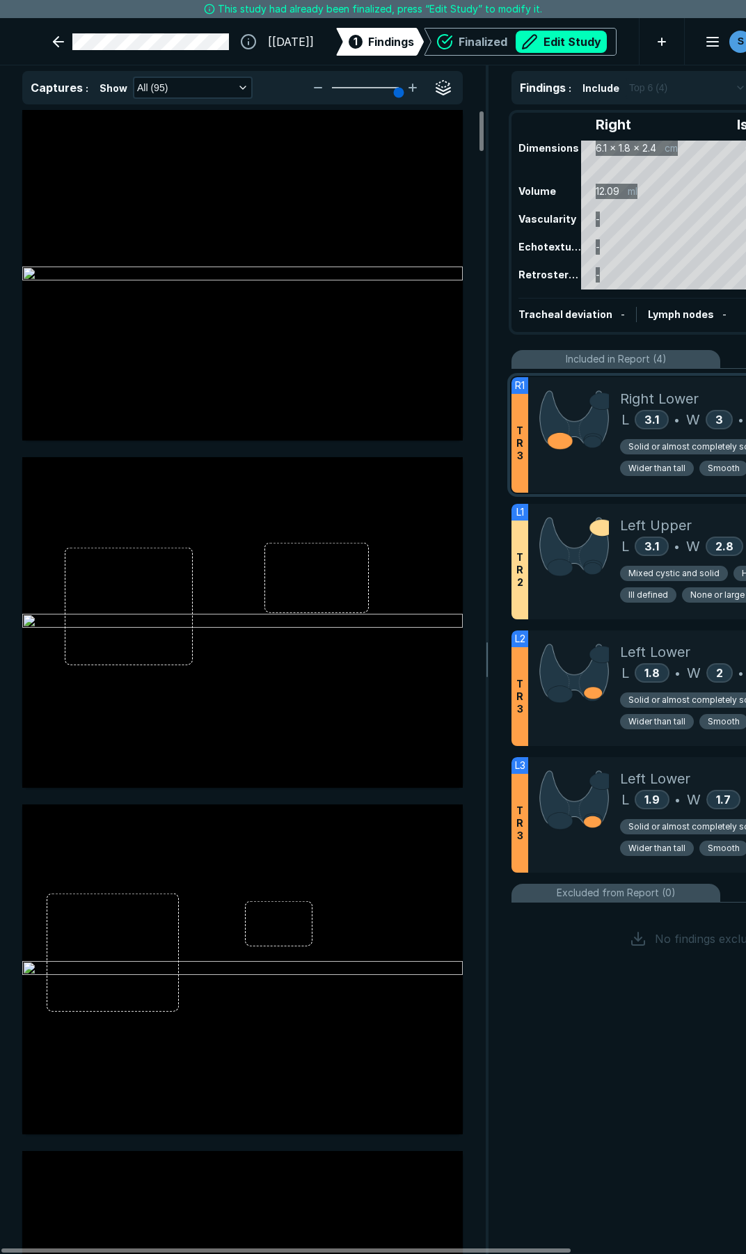
click at [569, 477] on div at bounding box center [574, 435] width 92 height 116
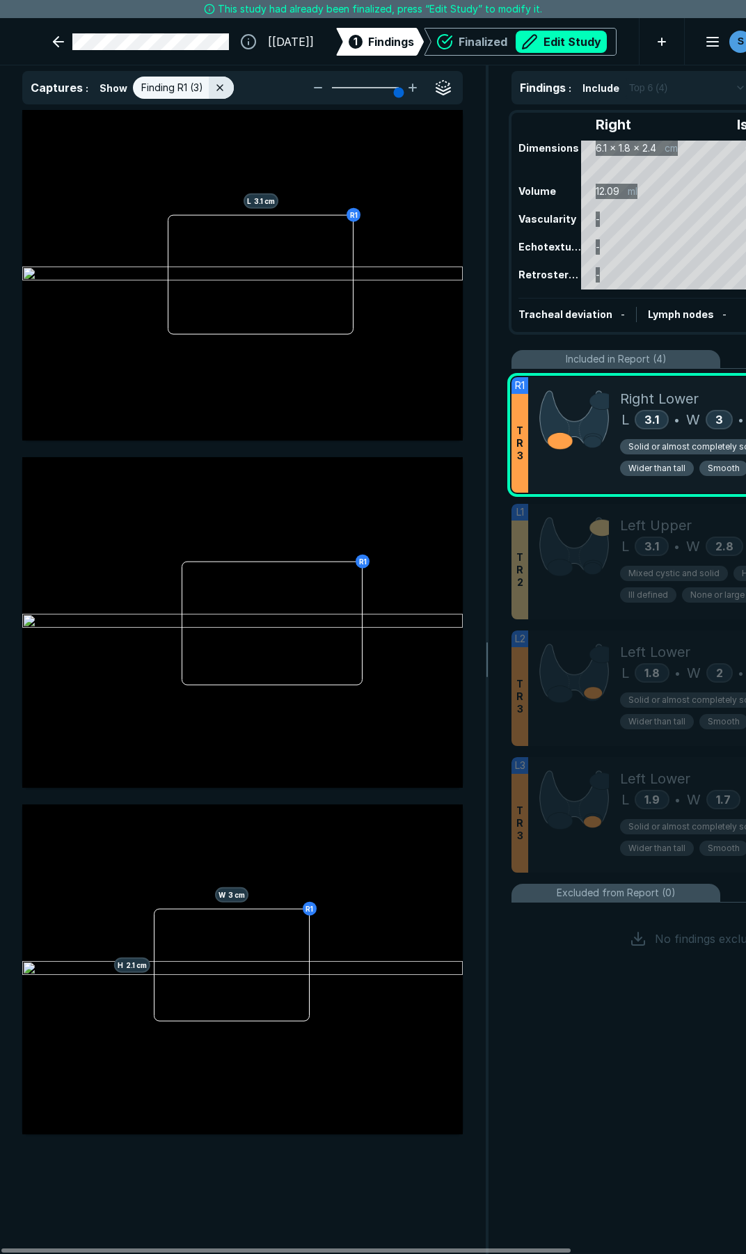
scroll to position [6785, 3749]
click at [540, 42] on button "Edit Study" at bounding box center [561, 42] width 91 height 22
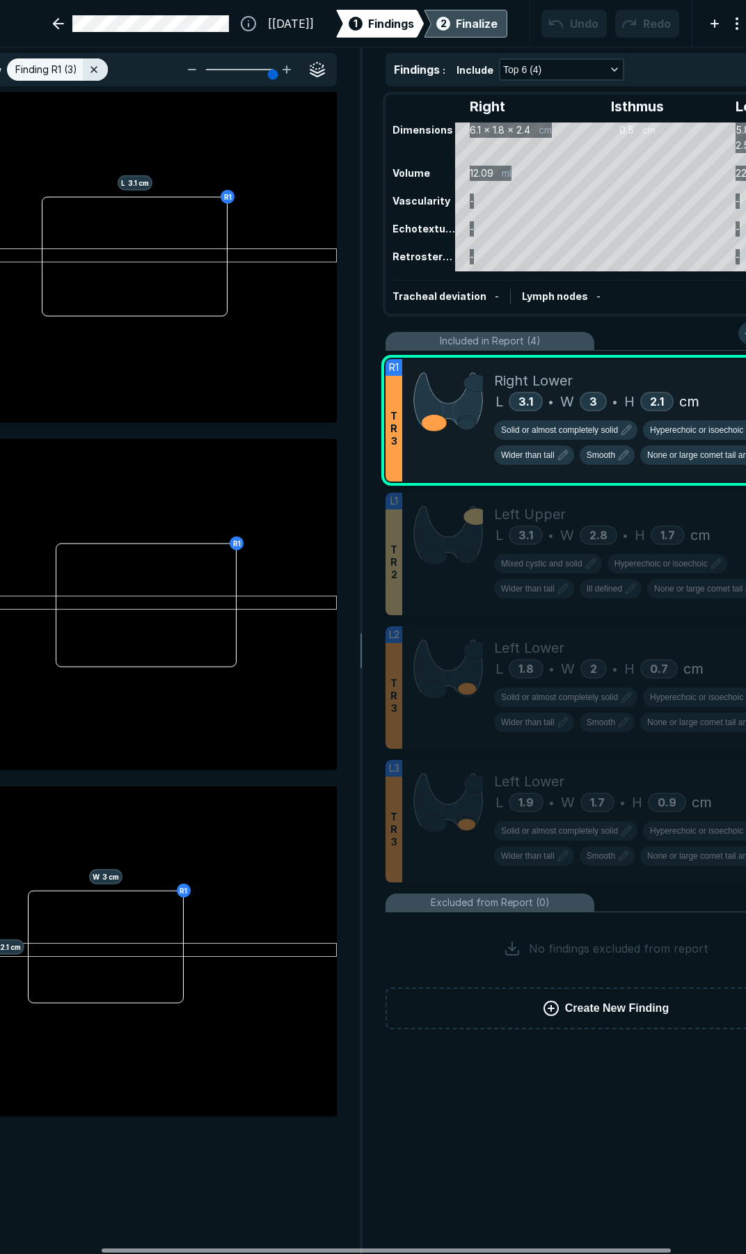
scroll to position [0, 134]
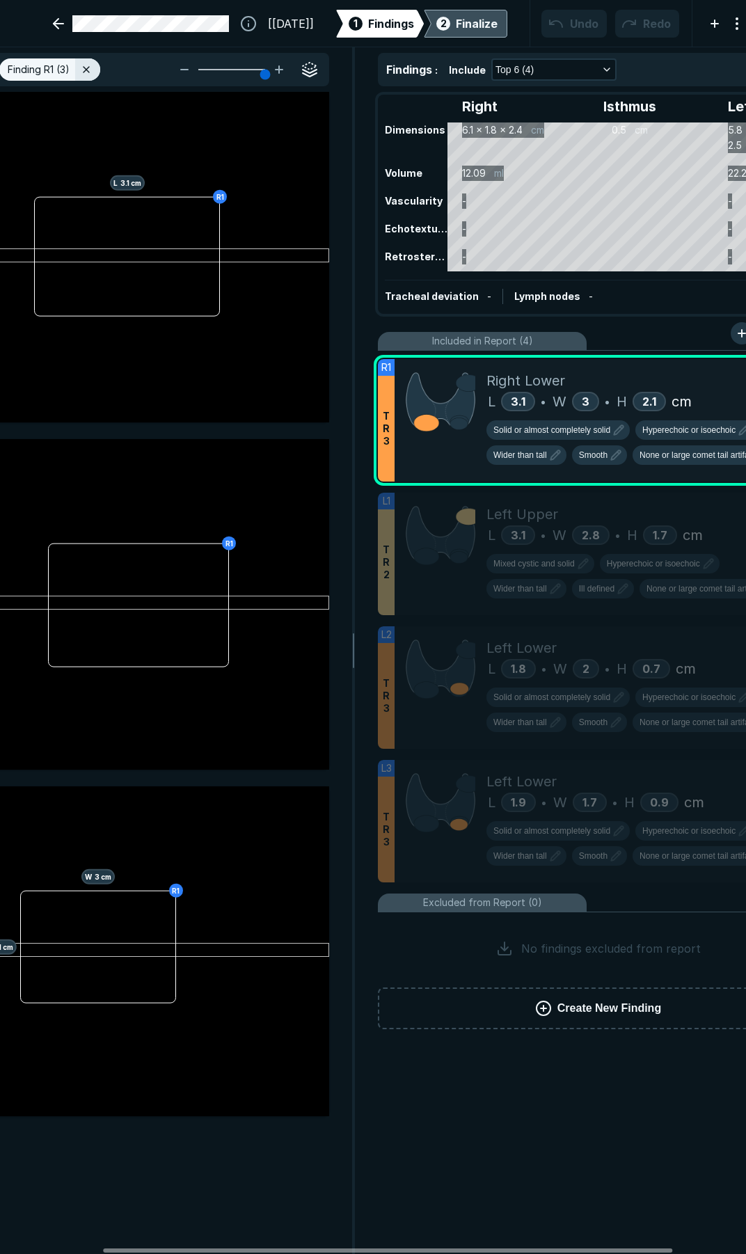
drag, startPoint x: 521, startPoint y: 1246, endPoint x: 592, endPoint y: 999, distance: 257.1
click at [622, 1249] on div at bounding box center [387, 1251] width 569 height 4
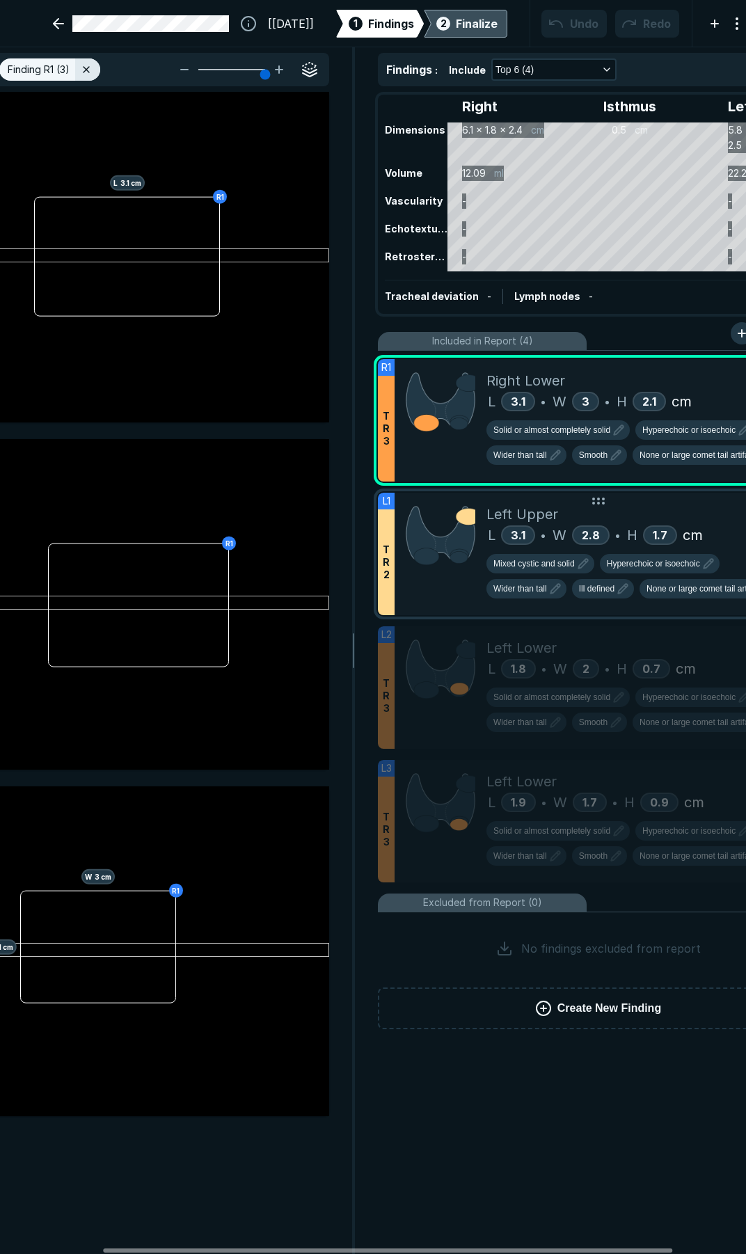
click at [454, 594] on div at bounding box center [441, 554] width 92 height 122
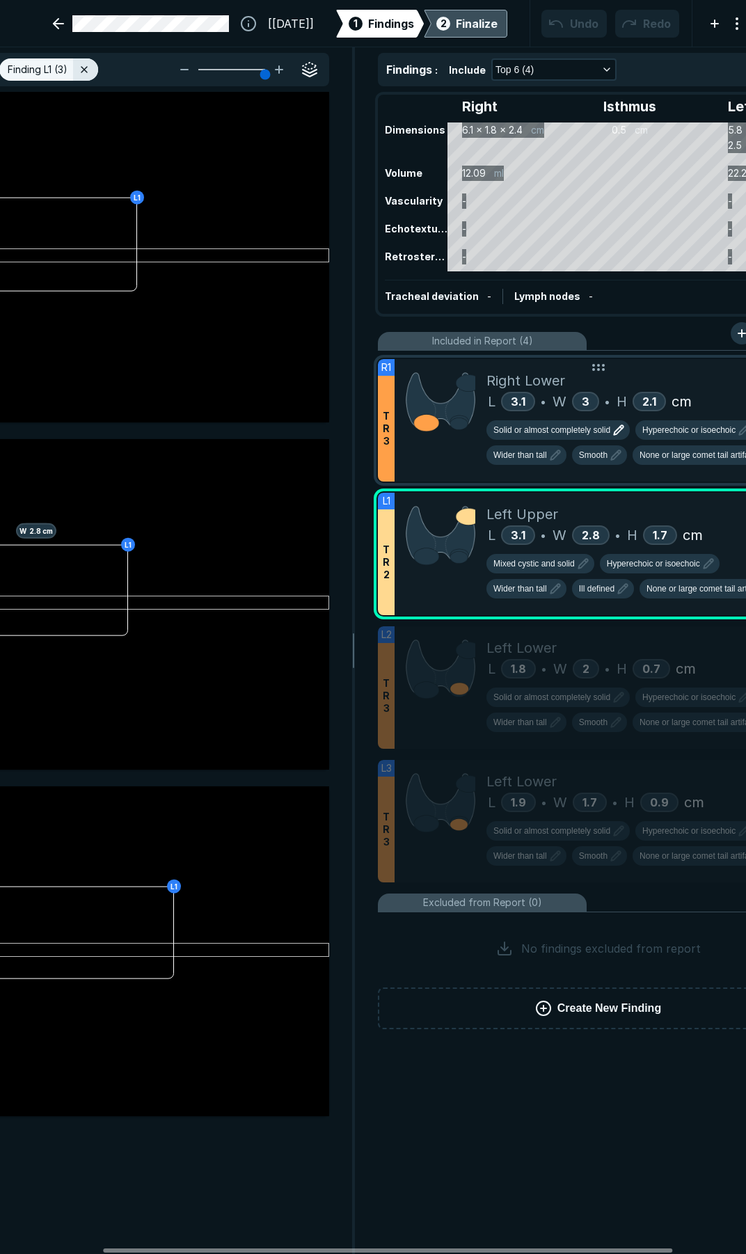
click at [544, 430] on span "Solid or almost completely solid" at bounding box center [551, 430] width 117 height 13
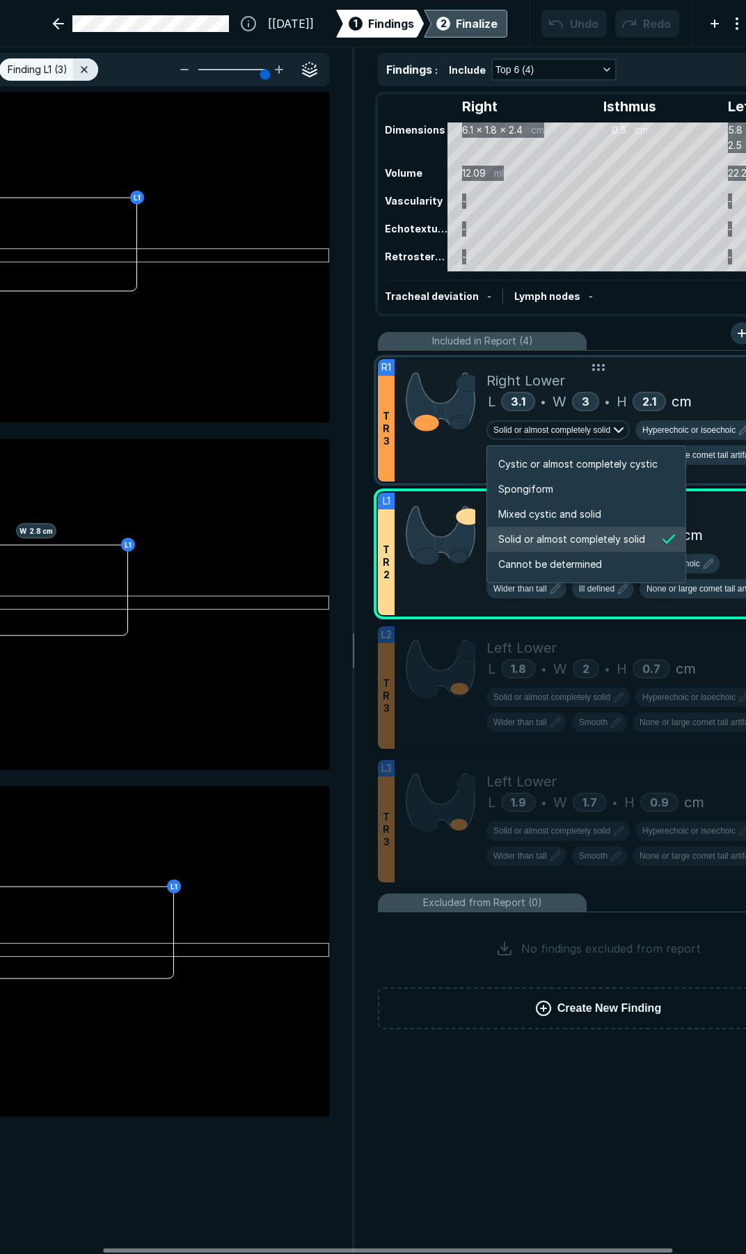
scroll to position [2322, 2673]
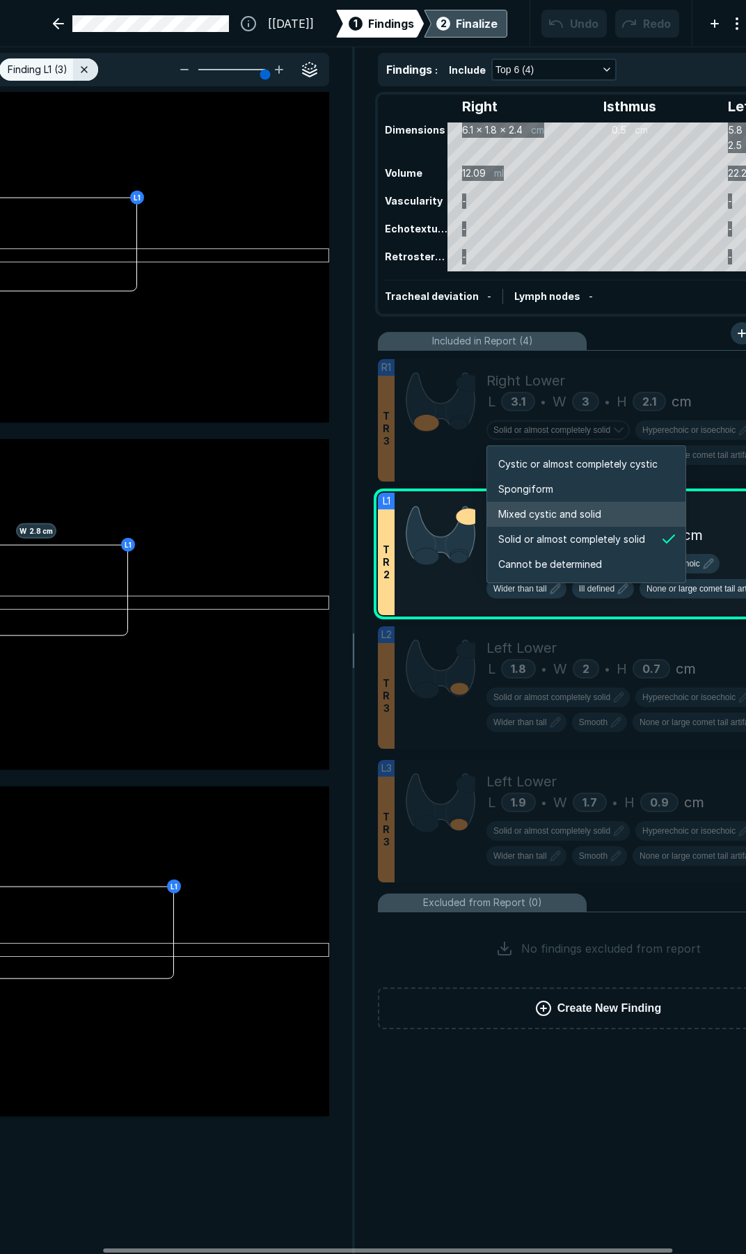
click at [544, 506] on li "Mixed cystic and solid" at bounding box center [586, 514] width 198 height 25
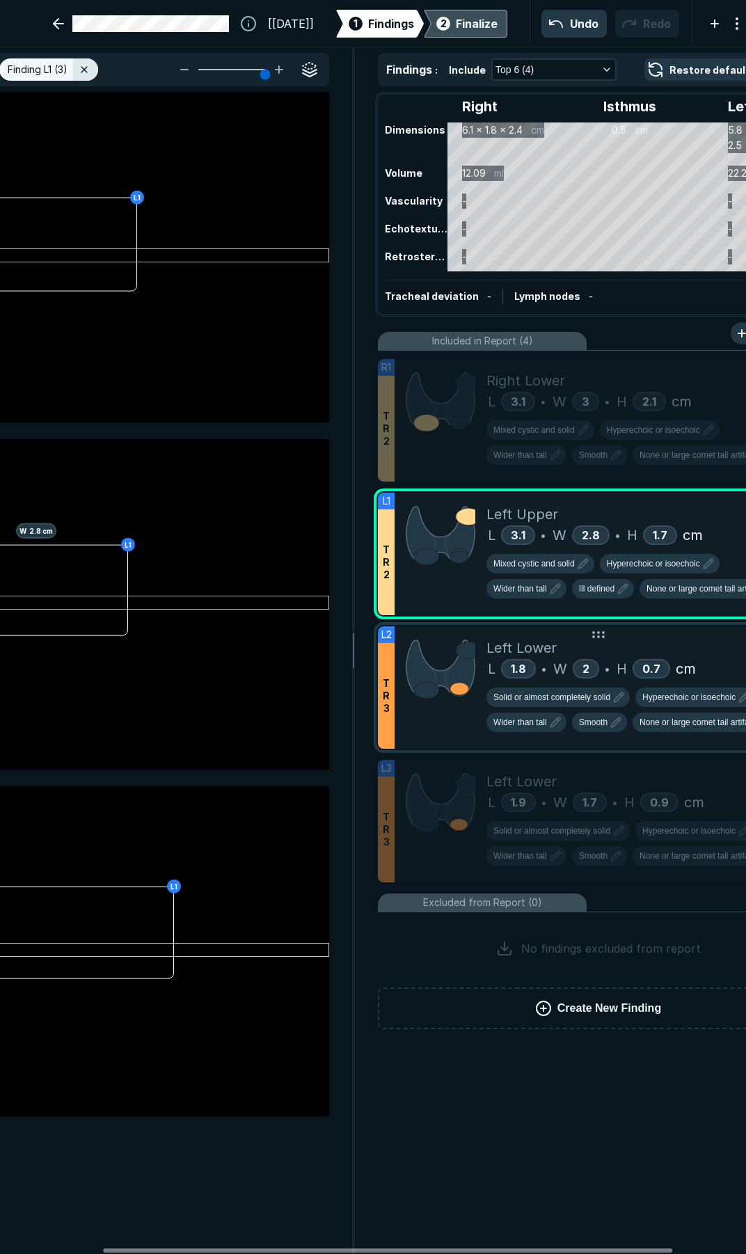
click at [482, 722] on div at bounding box center [441, 687] width 92 height 122
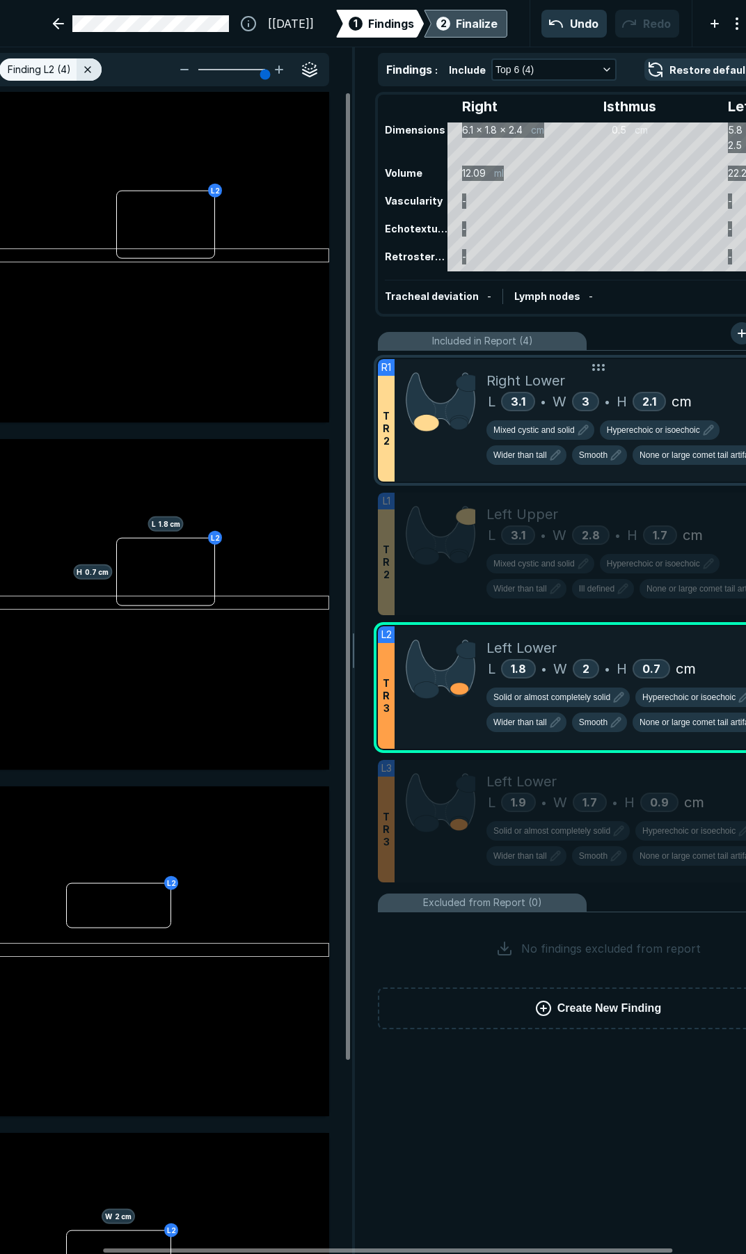
click at [448, 459] on div at bounding box center [441, 420] width 92 height 122
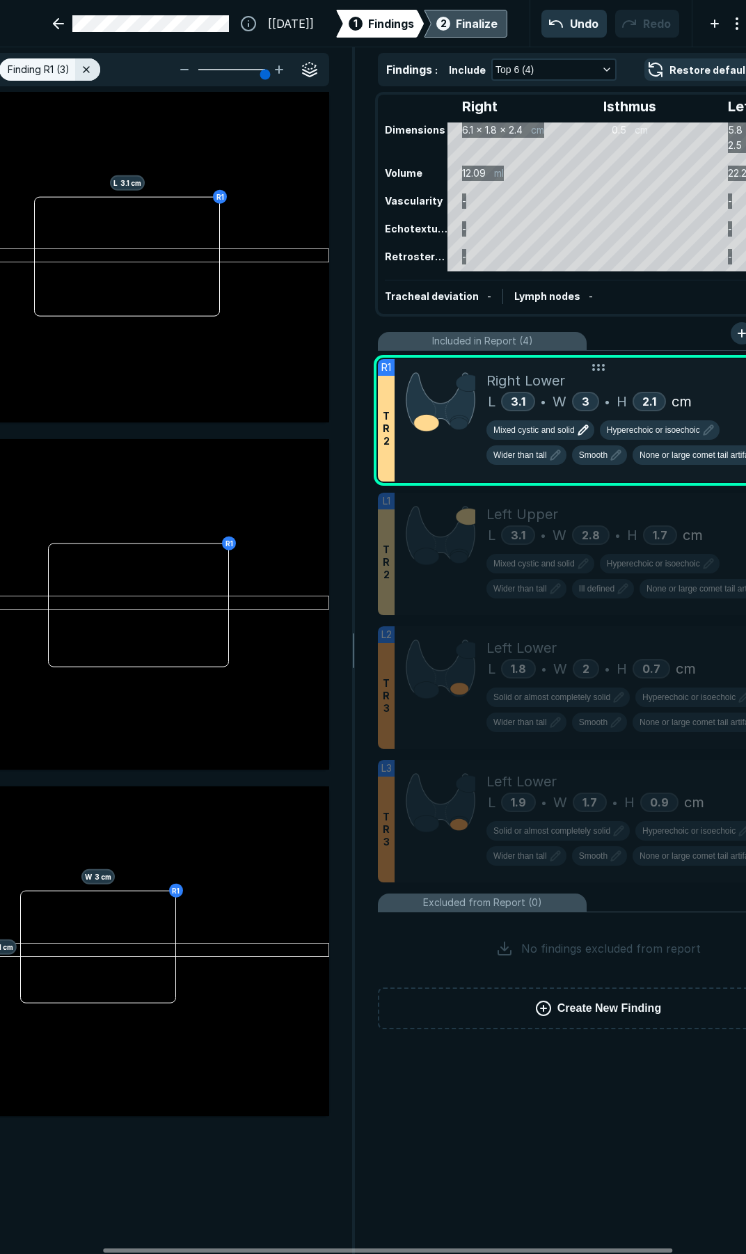
click at [558, 429] on span "Mixed cystic and solid" at bounding box center [533, 430] width 81 height 13
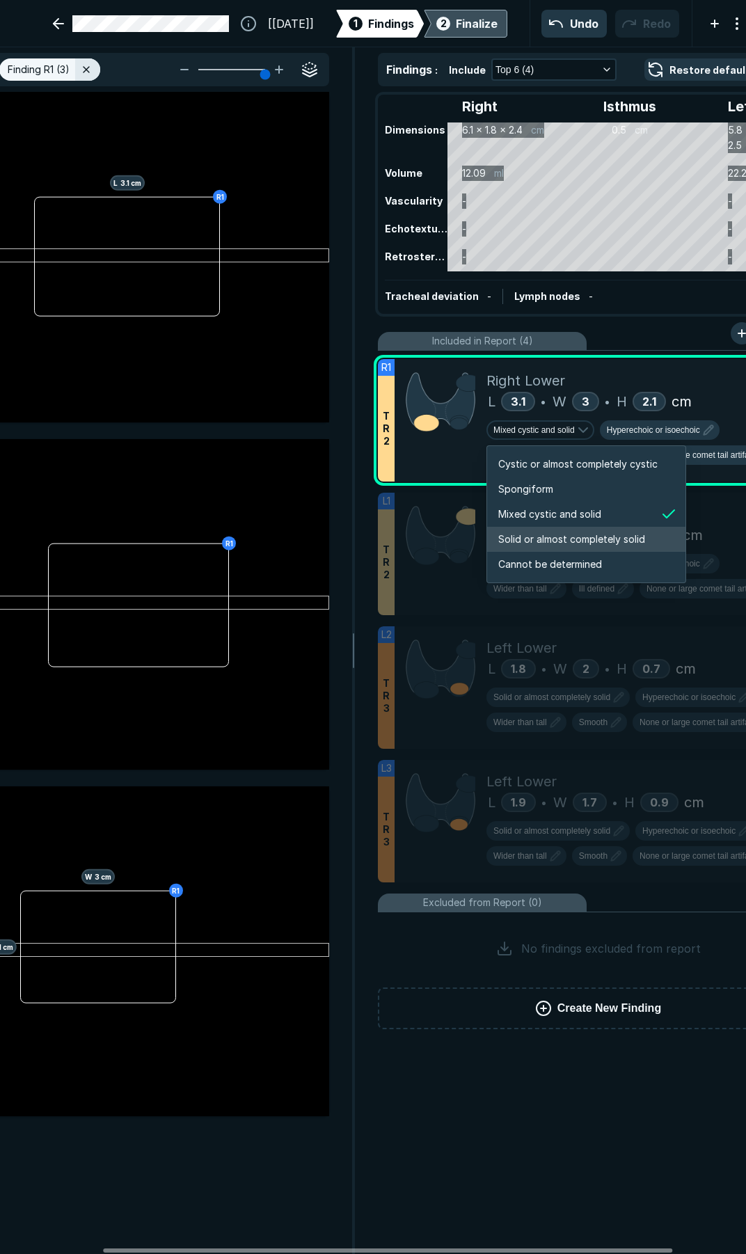
click at [552, 537] on span "Solid or almost completely solid" at bounding box center [571, 539] width 147 height 15
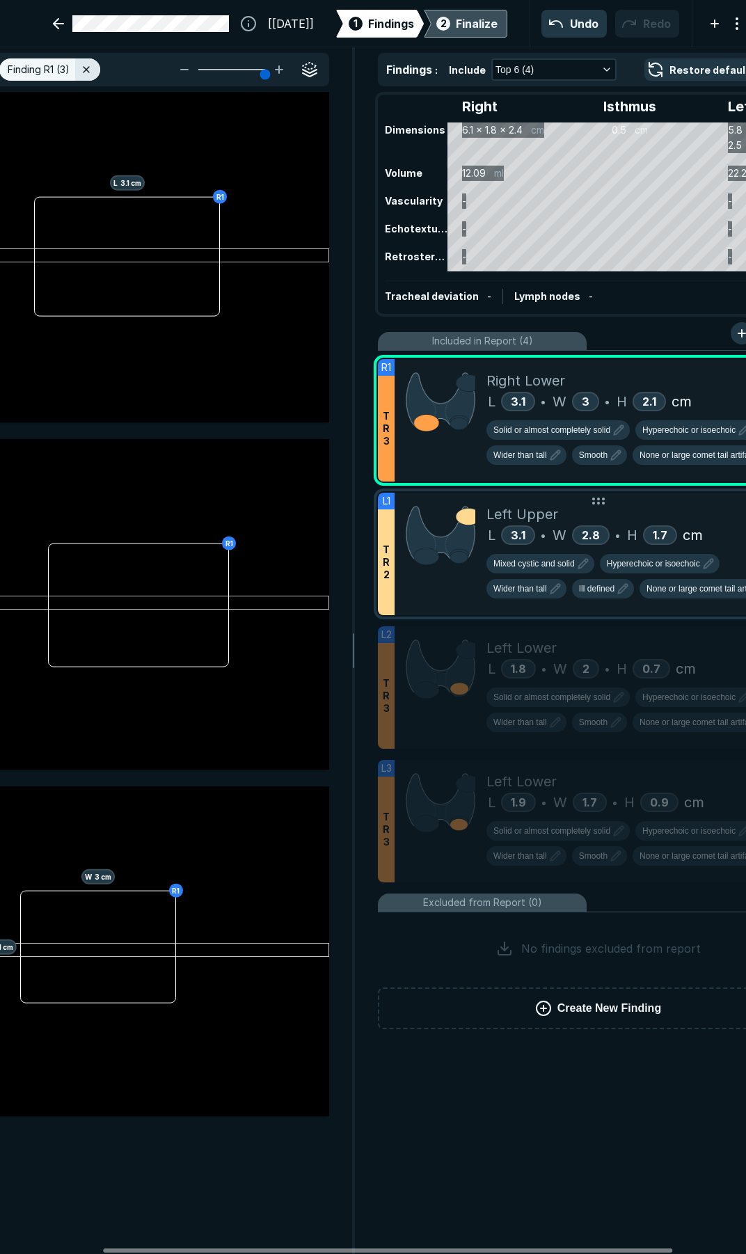
click at [454, 593] on div at bounding box center [441, 554] width 92 height 122
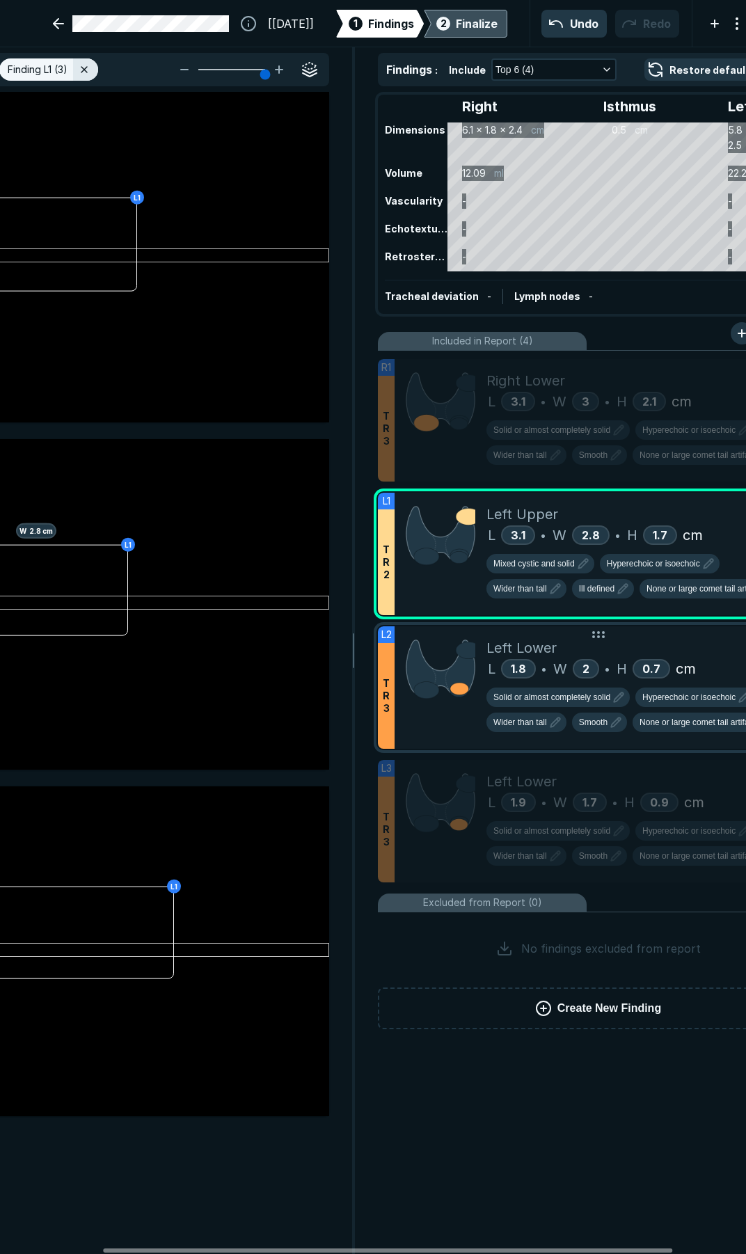
click at [669, 649] on div "Left Lower" at bounding box center [646, 647] width 321 height 21
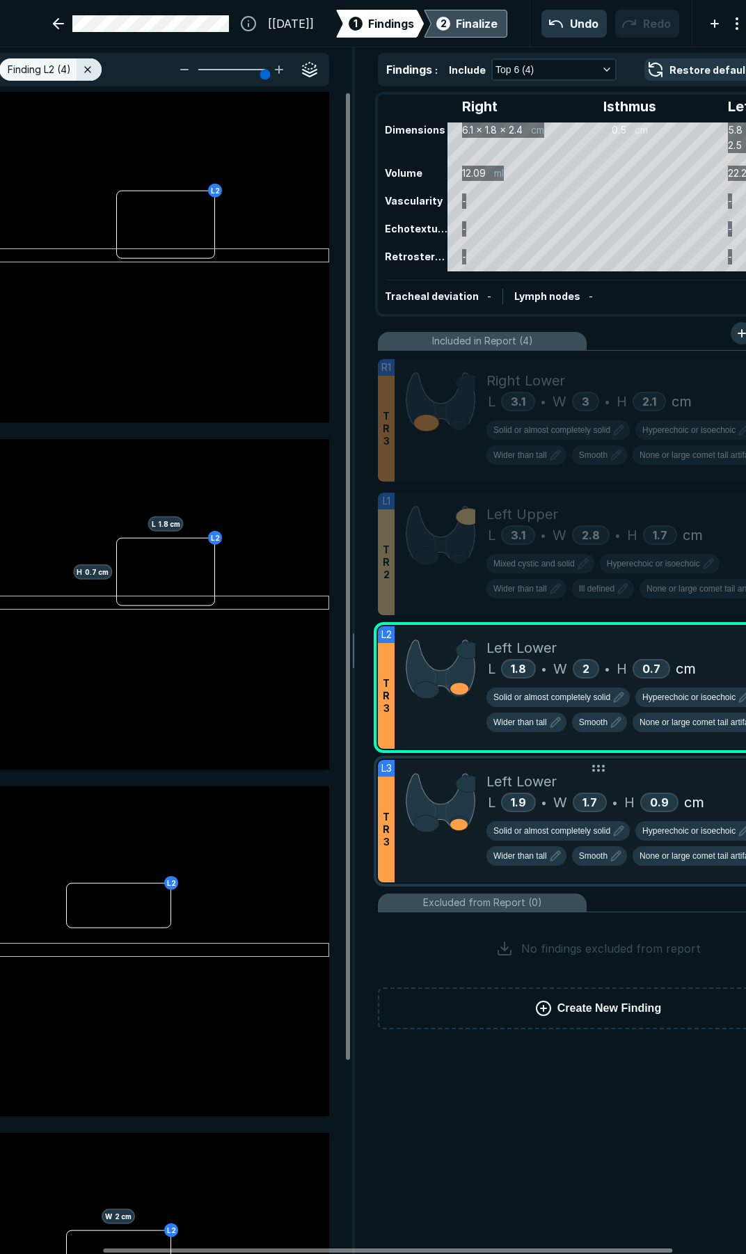
click at [447, 876] on div at bounding box center [441, 821] width 92 height 122
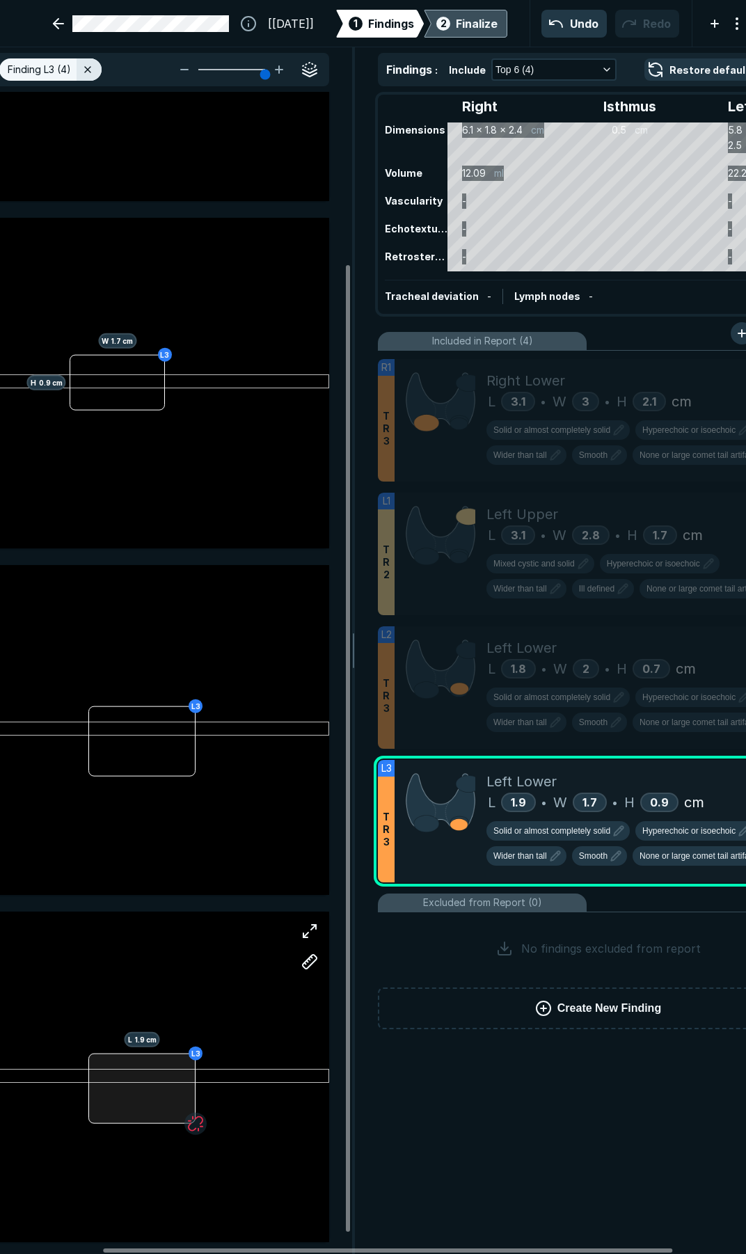
scroll to position [232, 0]
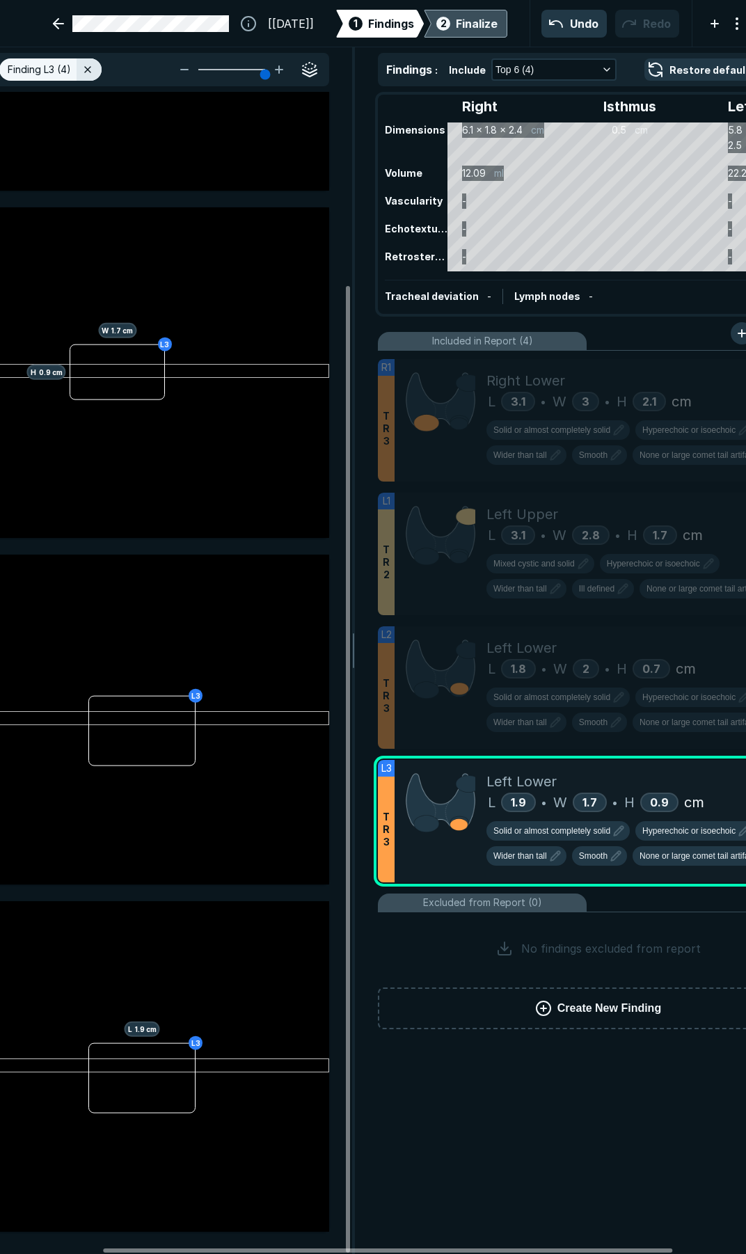
click at [544, 997] on button "Create New Finding" at bounding box center [598, 1009] width 441 height 42
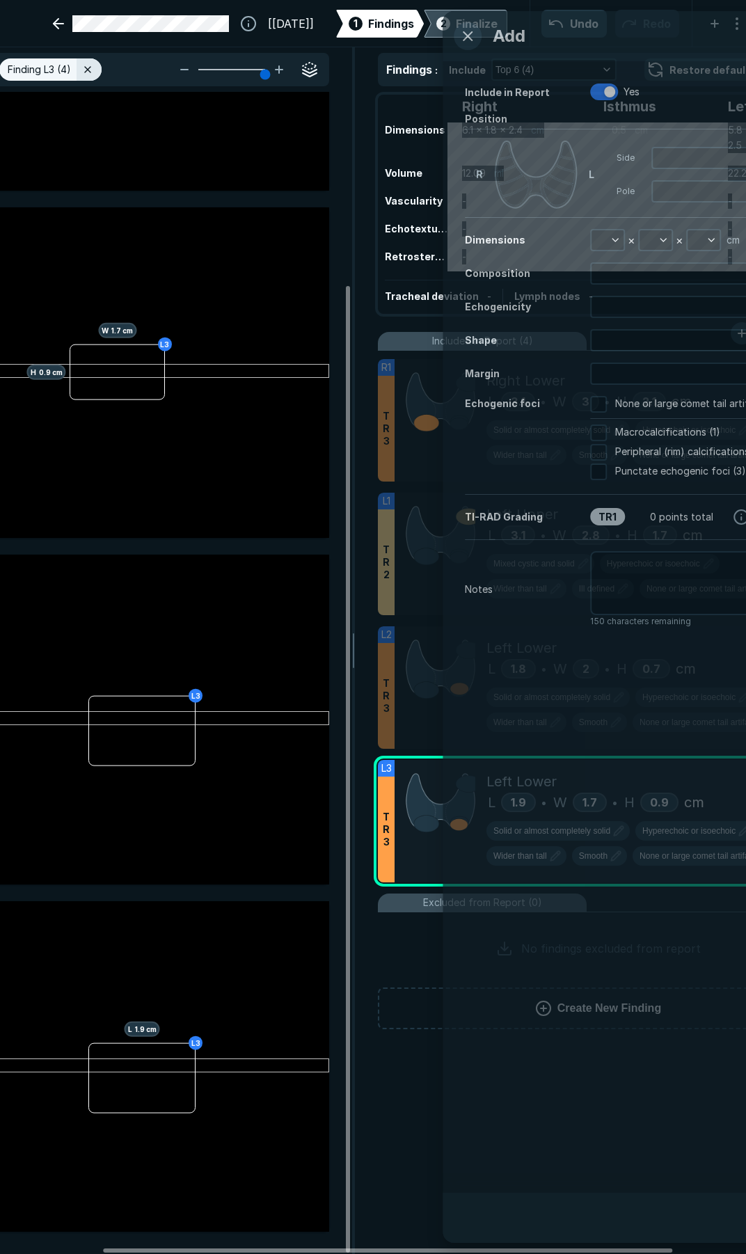
scroll to position [6628, 3570]
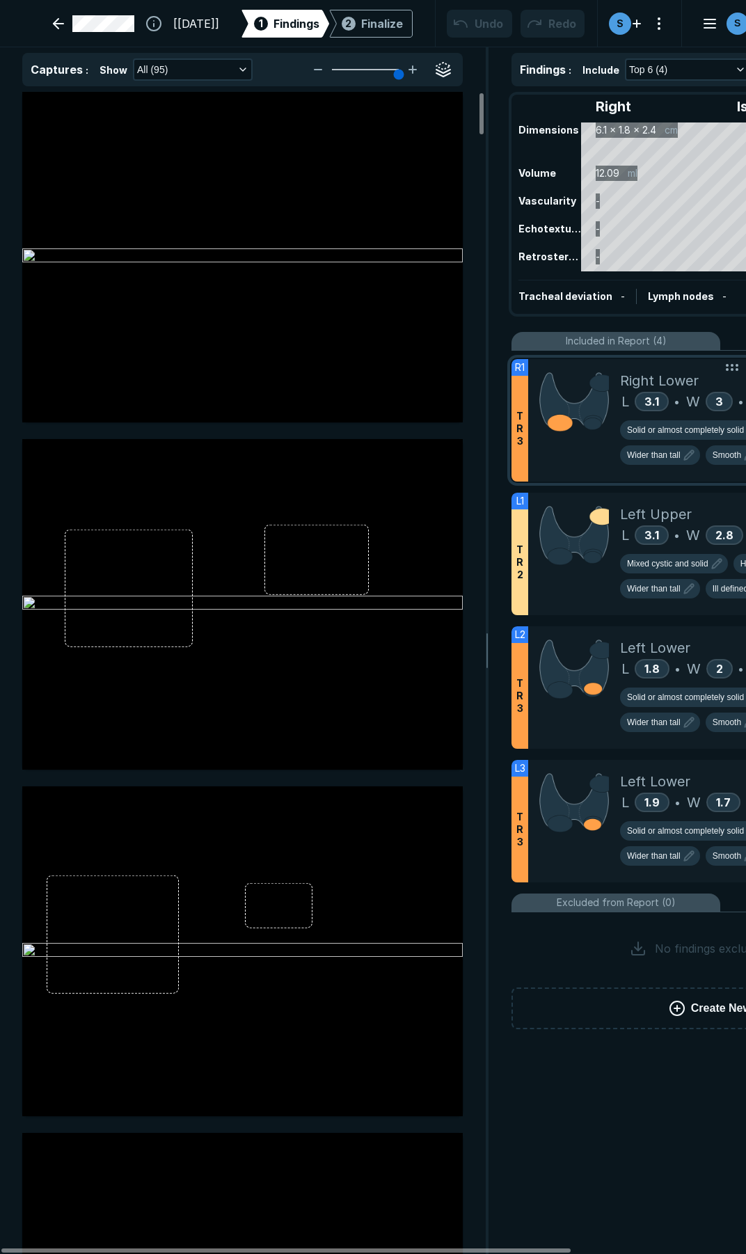
scroll to position [7189, 5146]
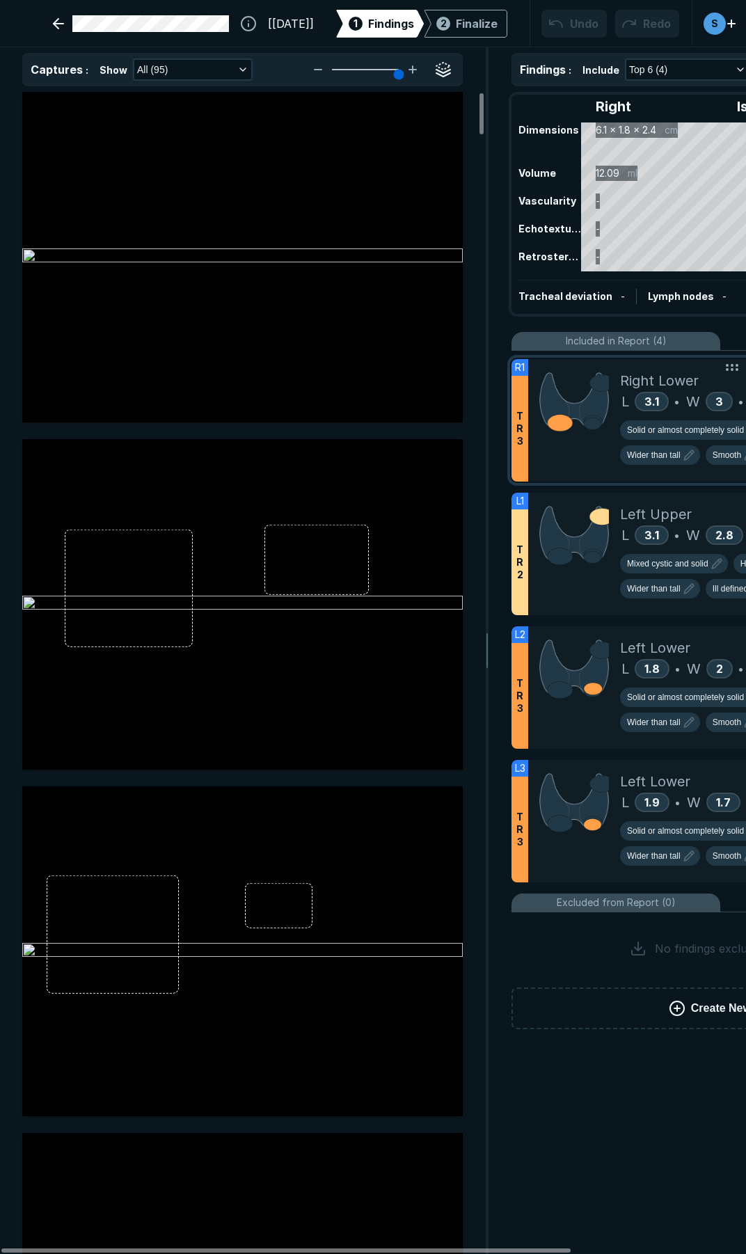
click at [573, 467] on div at bounding box center [574, 420] width 92 height 122
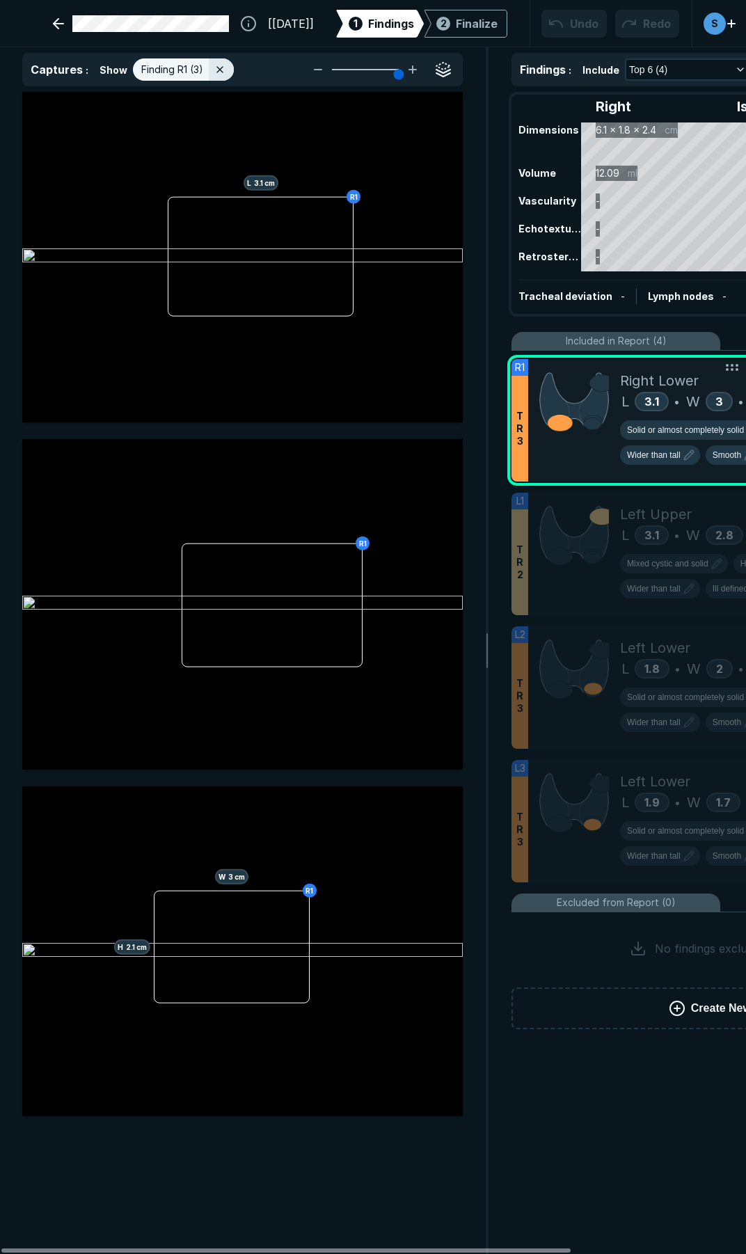
scroll to position [6866, 3749]
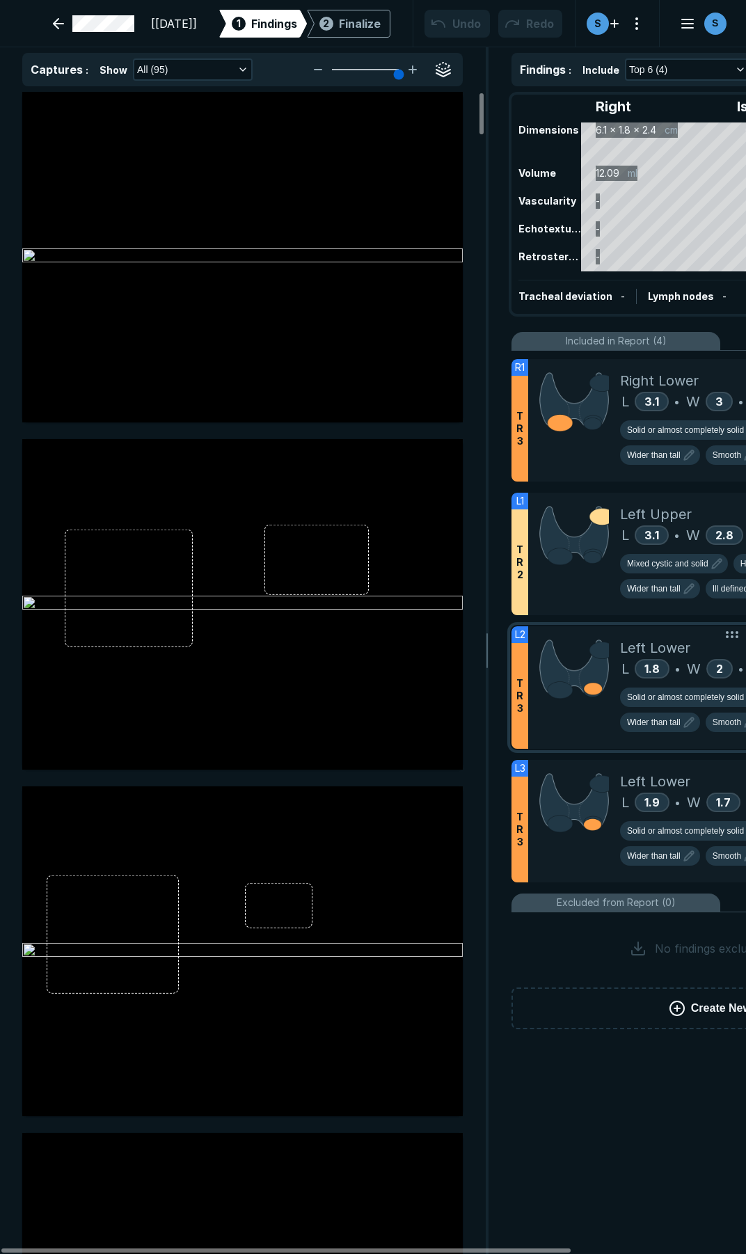
scroll to position [6066, 3749]
